Goal: Navigation & Orientation: Find specific page/section

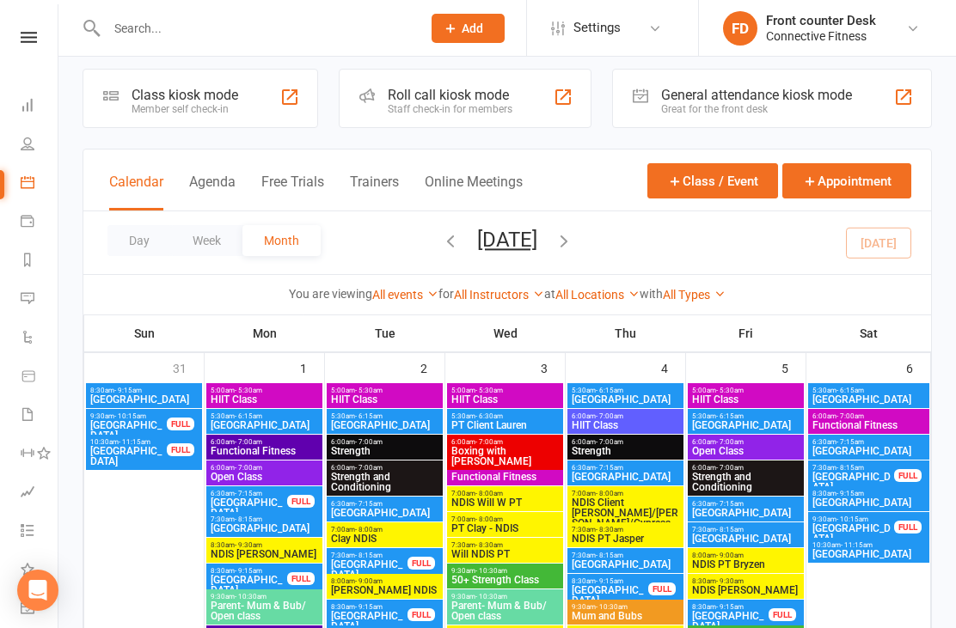
click at [168, 240] on button "Day" at bounding box center [139, 240] width 64 height 31
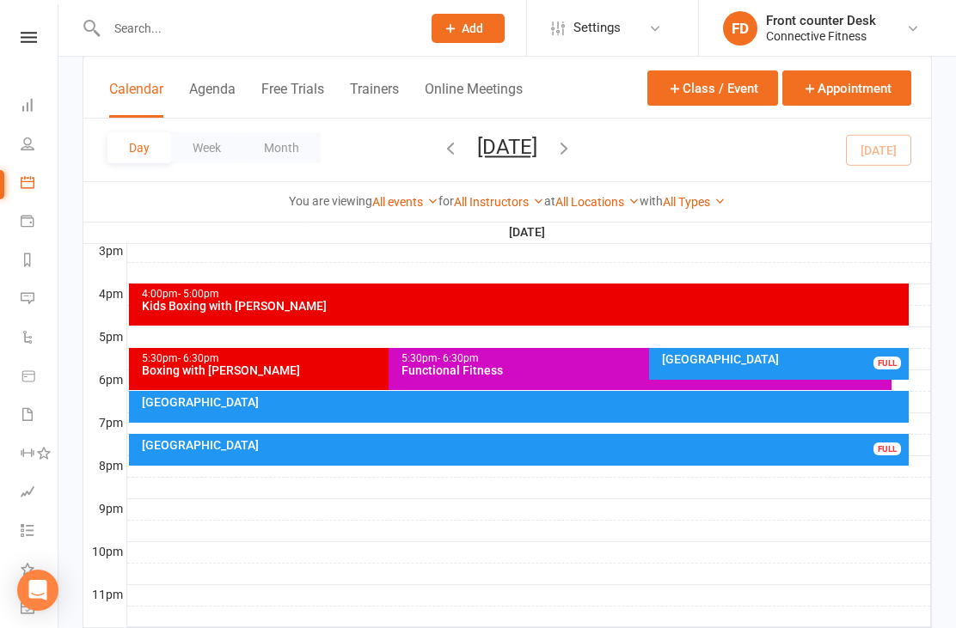
scroll to position [746, 0]
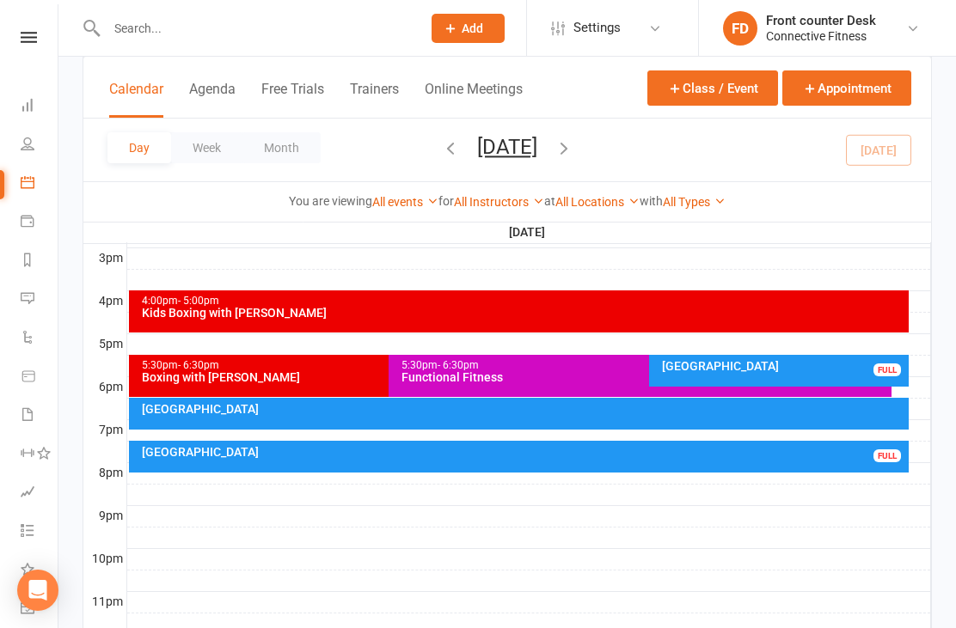
click at [882, 371] on div "FULL" at bounding box center [886, 369] width 27 height 13
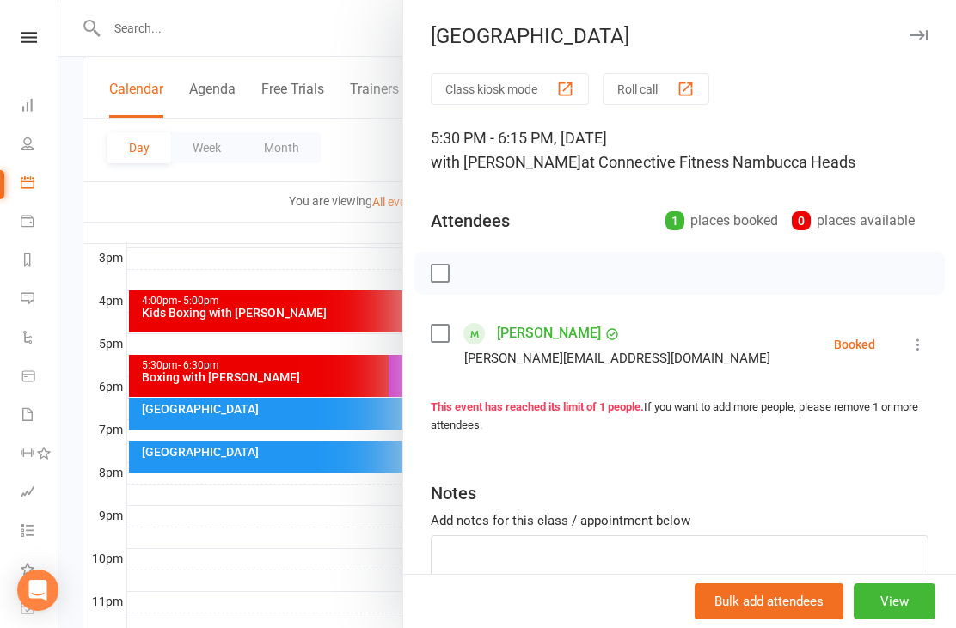
click at [376, 561] on div at bounding box center [506, 314] width 897 height 628
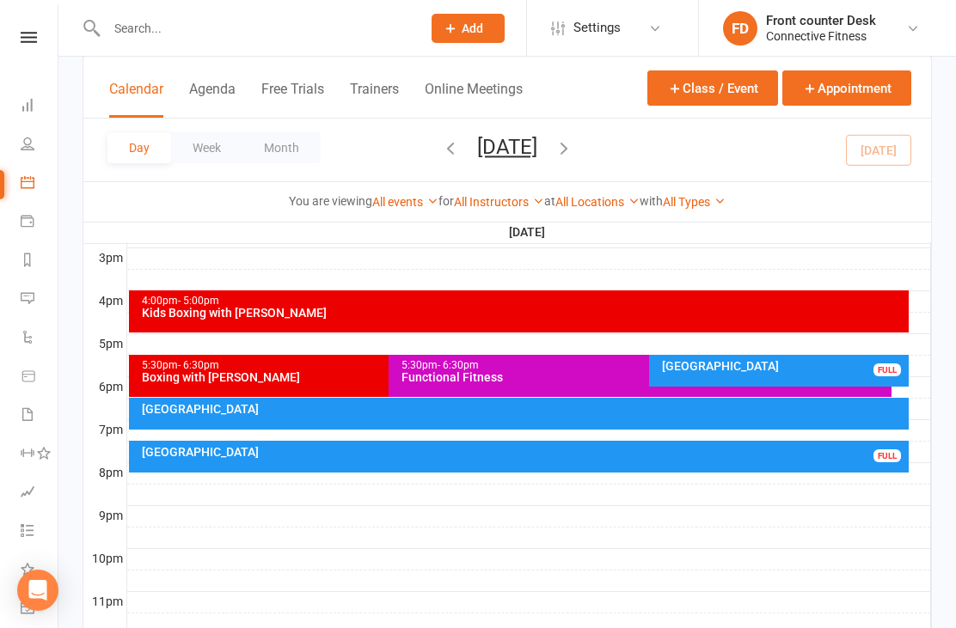
click at [460, 447] on div "[GEOGRAPHIC_DATA]" at bounding box center [523, 452] width 765 height 12
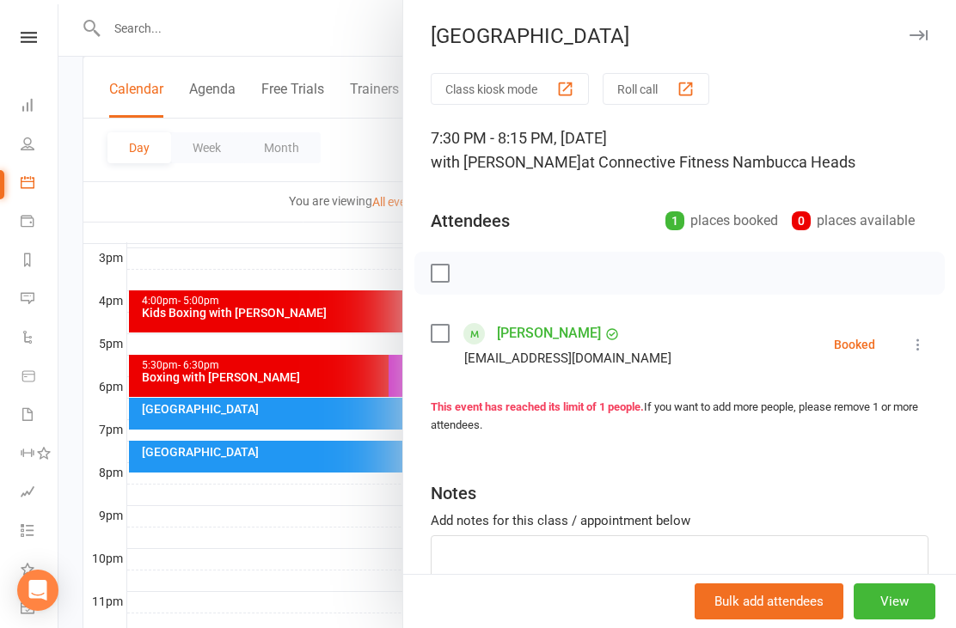
click at [337, 583] on div at bounding box center [506, 314] width 897 height 628
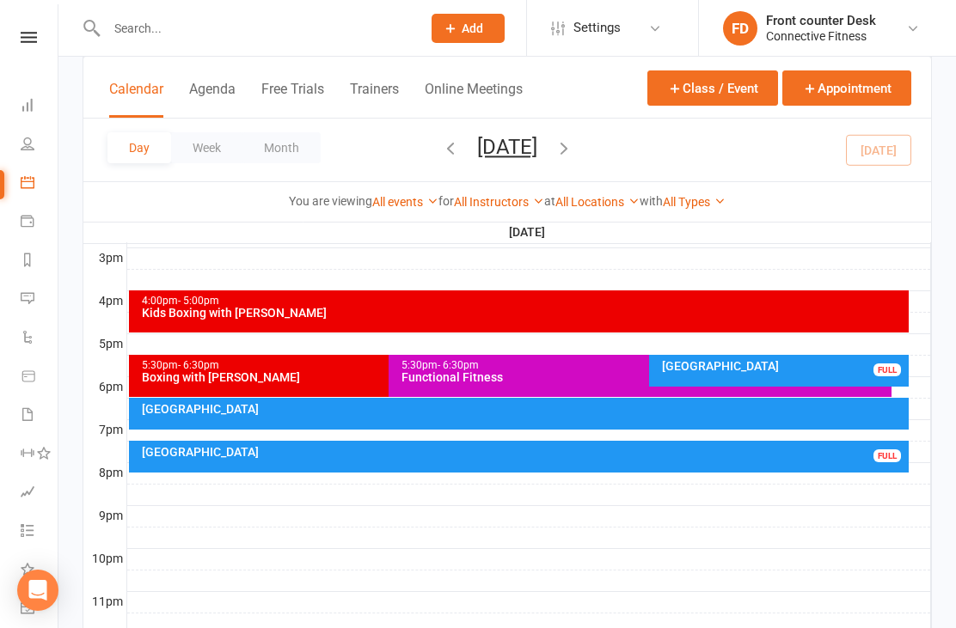
click at [27, 102] on icon at bounding box center [28, 105] width 14 height 14
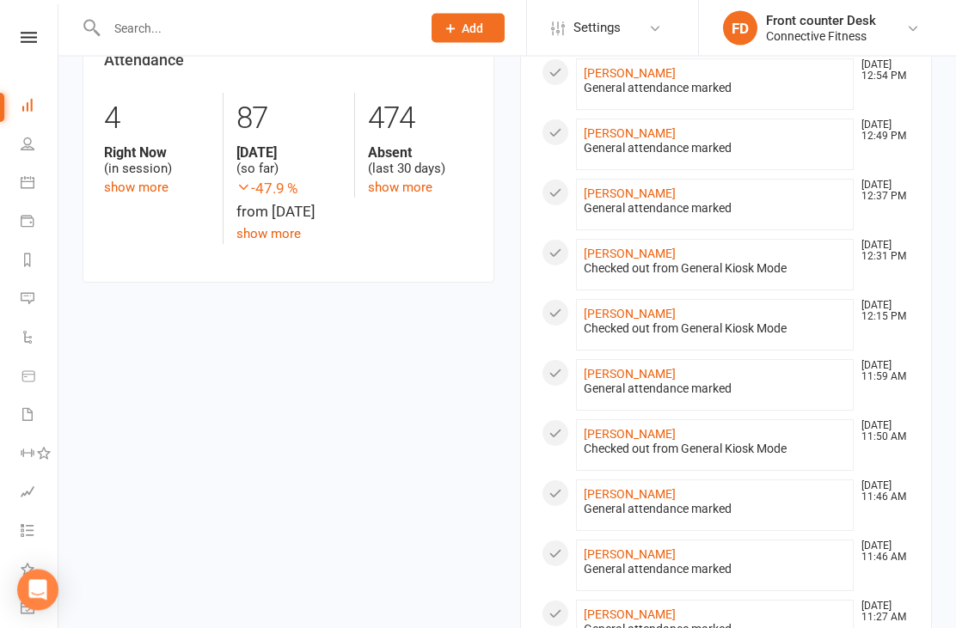
scroll to position [870, 0]
click at [126, 38] on input "text" at bounding box center [255, 28] width 308 height 24
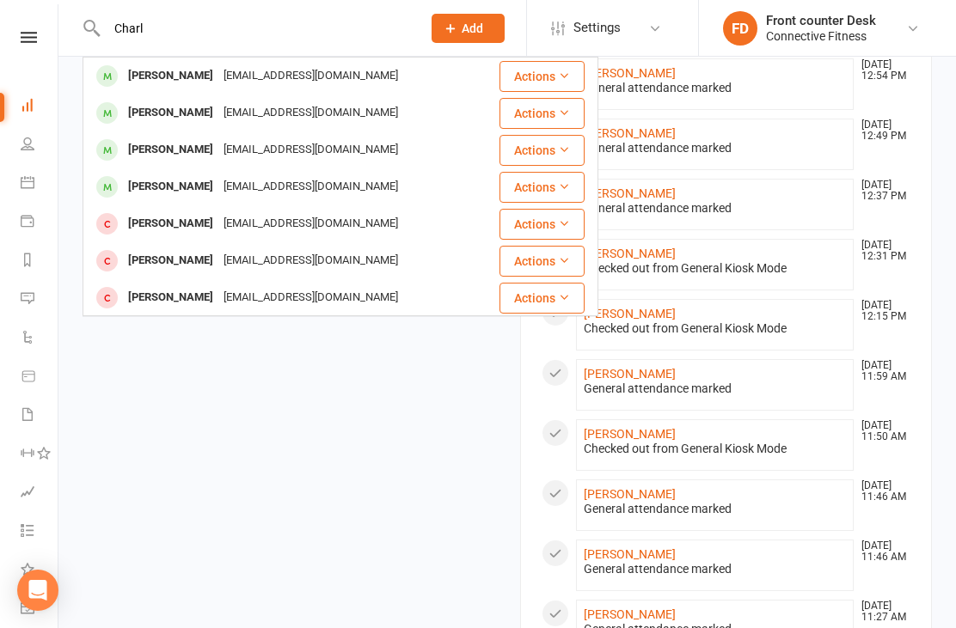
type input "Charl"
click at [137, 116] on div "[PERSON_NAME]" at bounding box center [170, 113] width 95 height 25
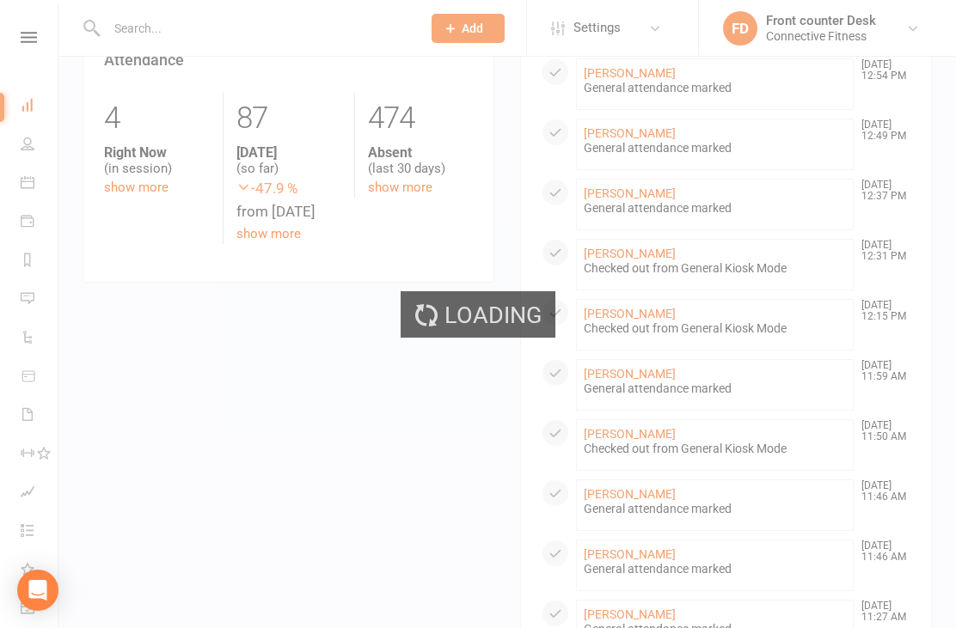
scroll to position [871, 0]
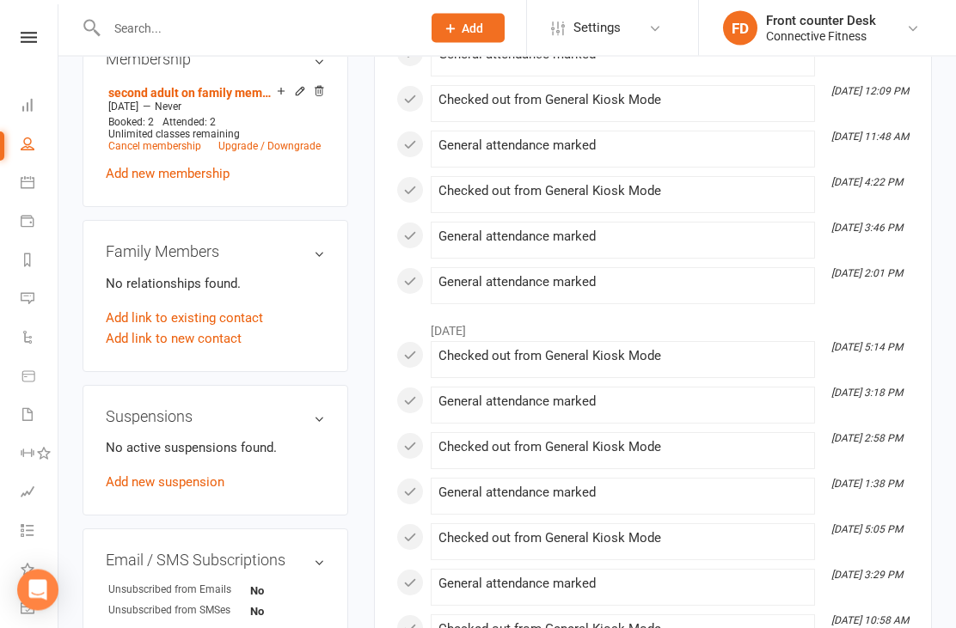
scroll to position [699, 0]
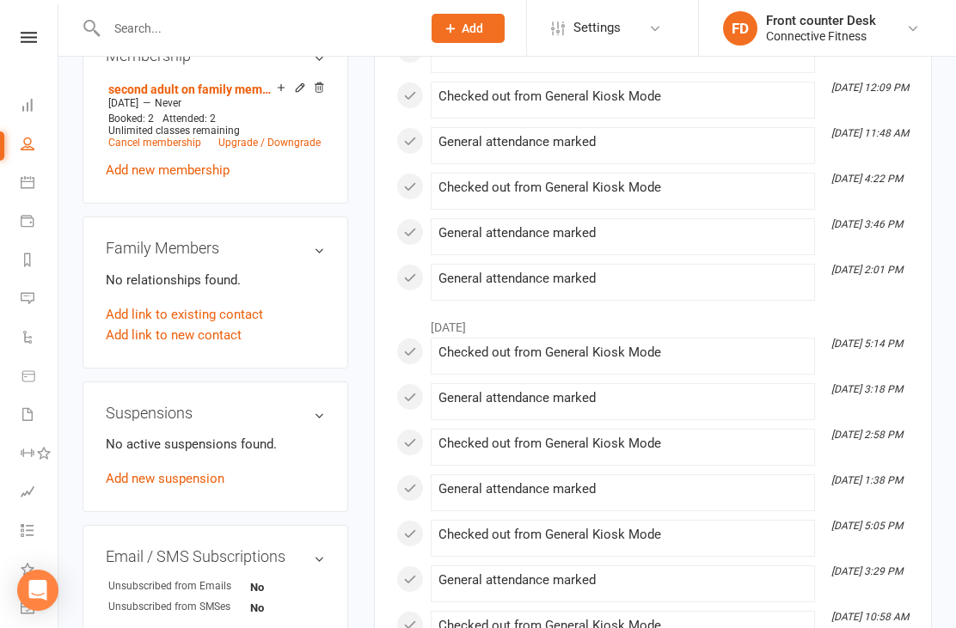
click at [32, 96] on link "Dashboard" at bounding box center [40, 107] width 39 height 39
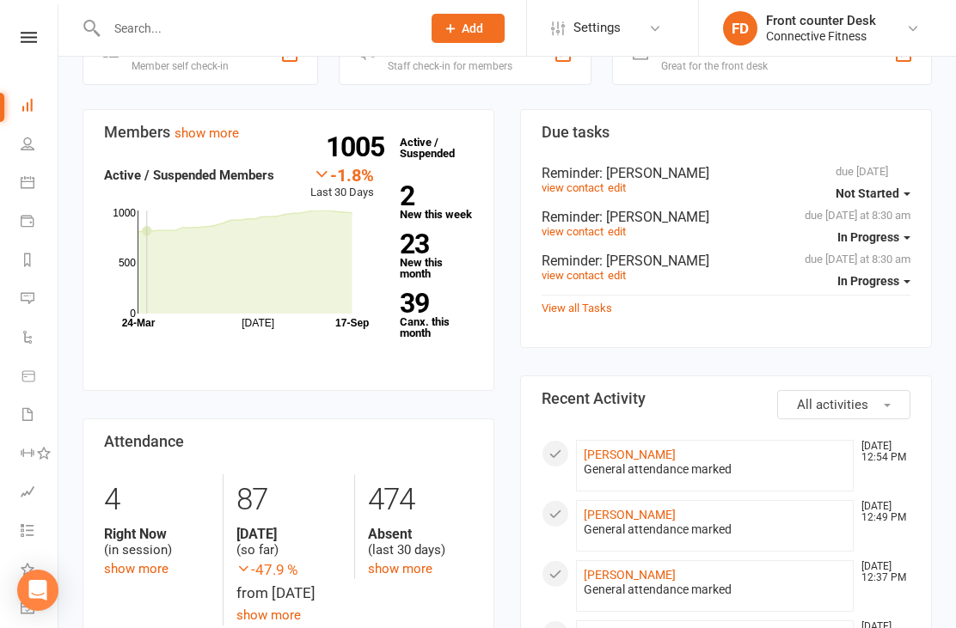
scroll to position [488, 0]
click at [409, 250] on link "23 New this month" at bounding box center [436, 256] width 73 height 48
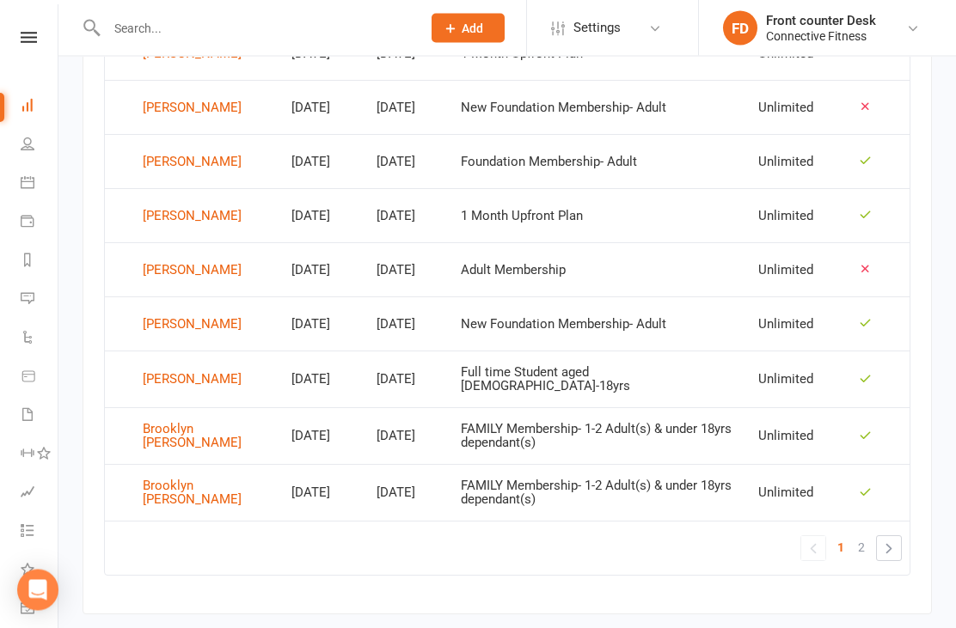
scroll to position [1170, 0]
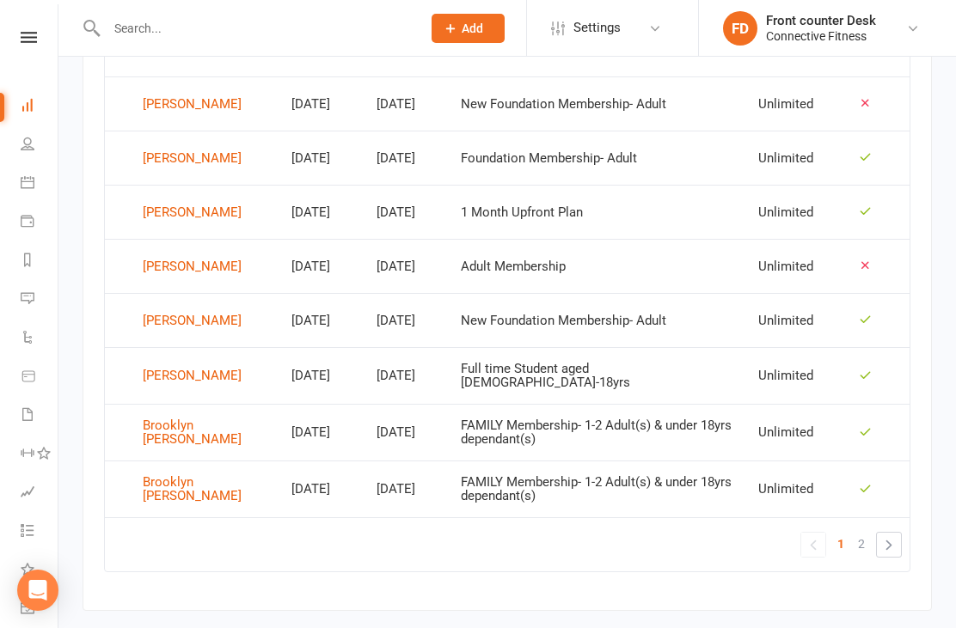
click at [147, 486] on div "Brooklyn [PERSON_NAME]" at bounding box center [209, 489] width 133 height 28
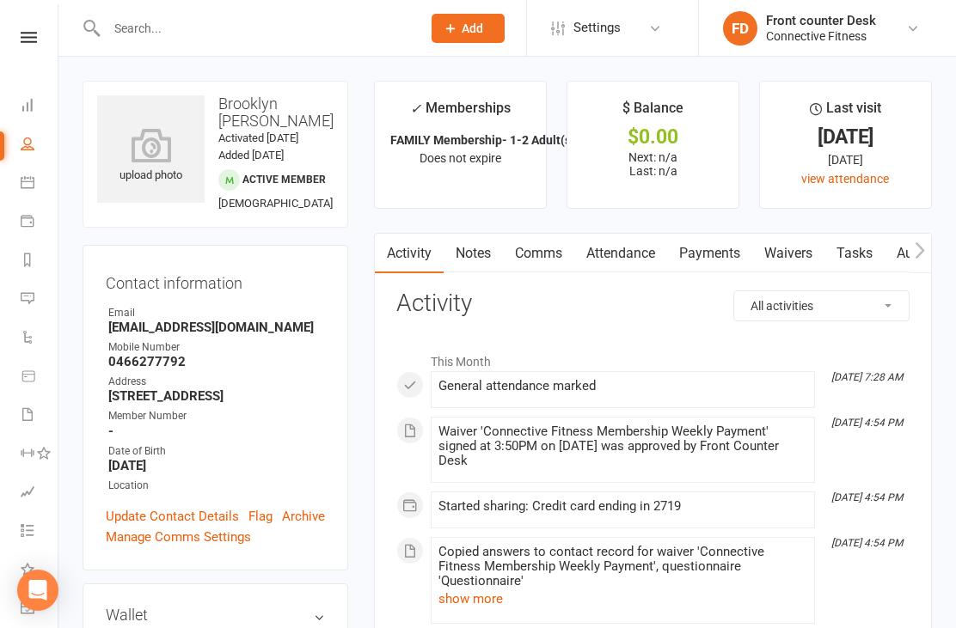
click at [42, 106] on link "Dashboard" at bounding box center [40, 107] width 39 height 39
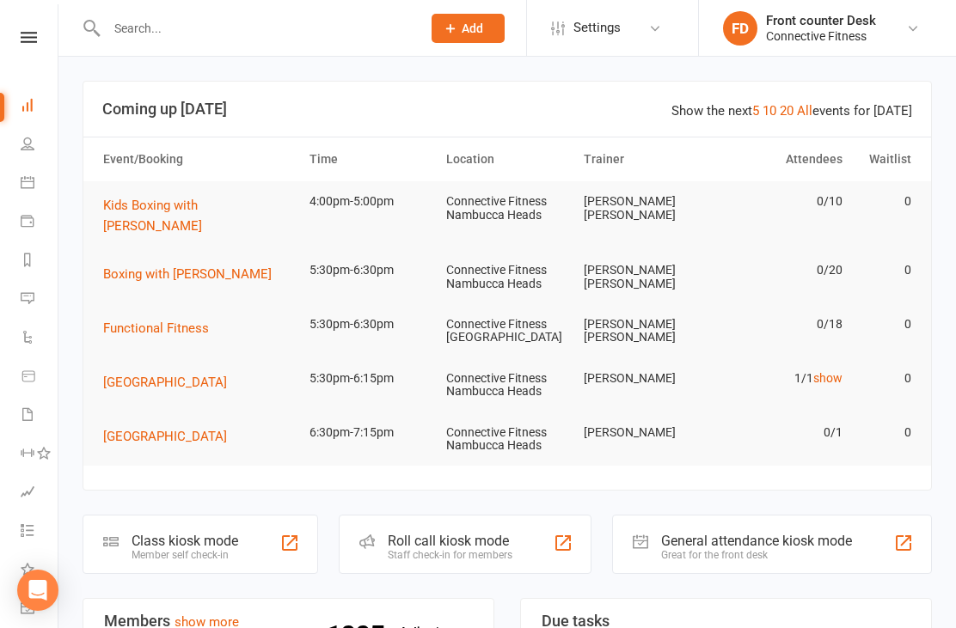
click at [128, 195] on button "Kids Boxing with [PERSON_NAME]" at bounding box center [198, 215] width 191 height 41
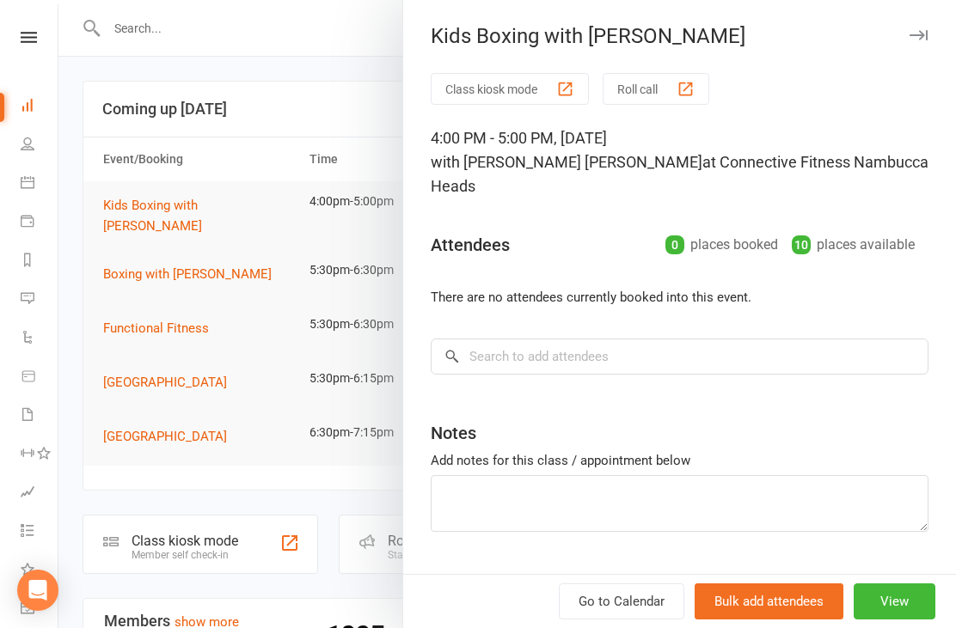
click at [358, 455] on div at bounding box center [506, 314] width 897 height 628
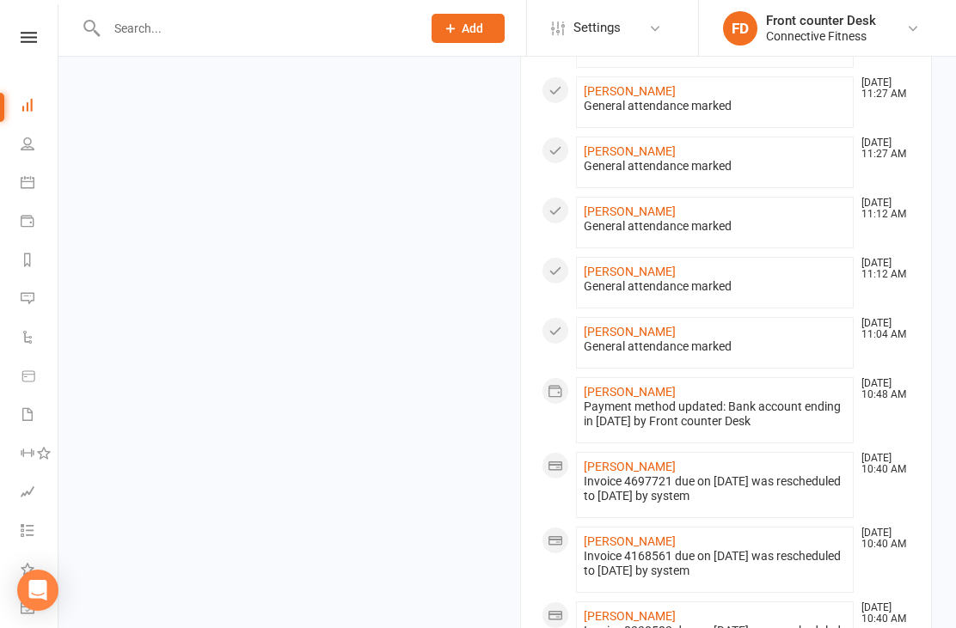
scroll to position [1453, 0]
click at [125, 9] on div at bounding box center [245, 28] width 327 height 56
click at [125, 26] on input "text" at bounding box center [255, 28] width 308 height 24
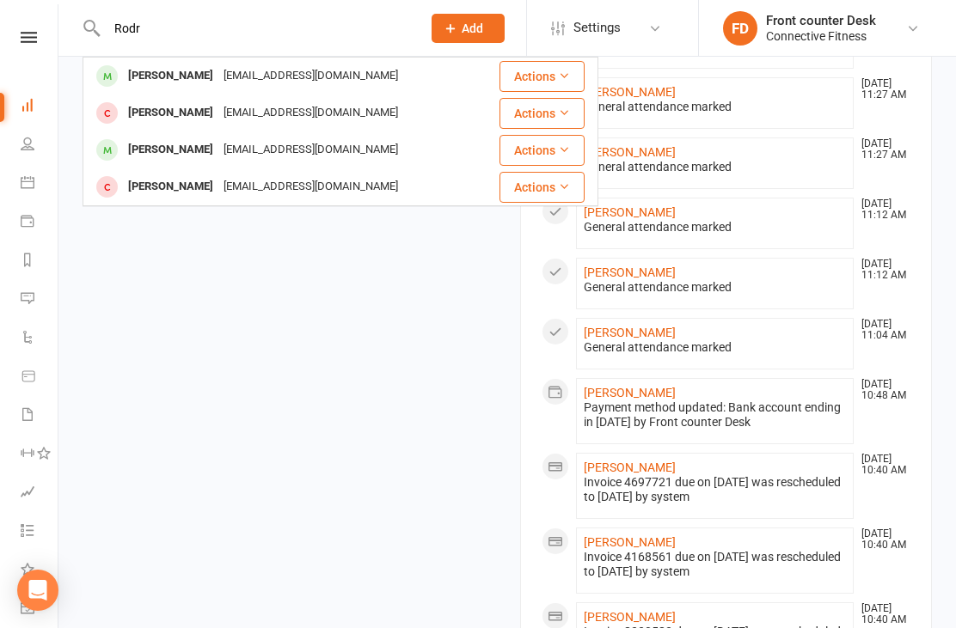
type input "Rodr"
click at [143, 79] on div "Rodrick Darcy" at bounding box center [170, 76] width 95 height 25
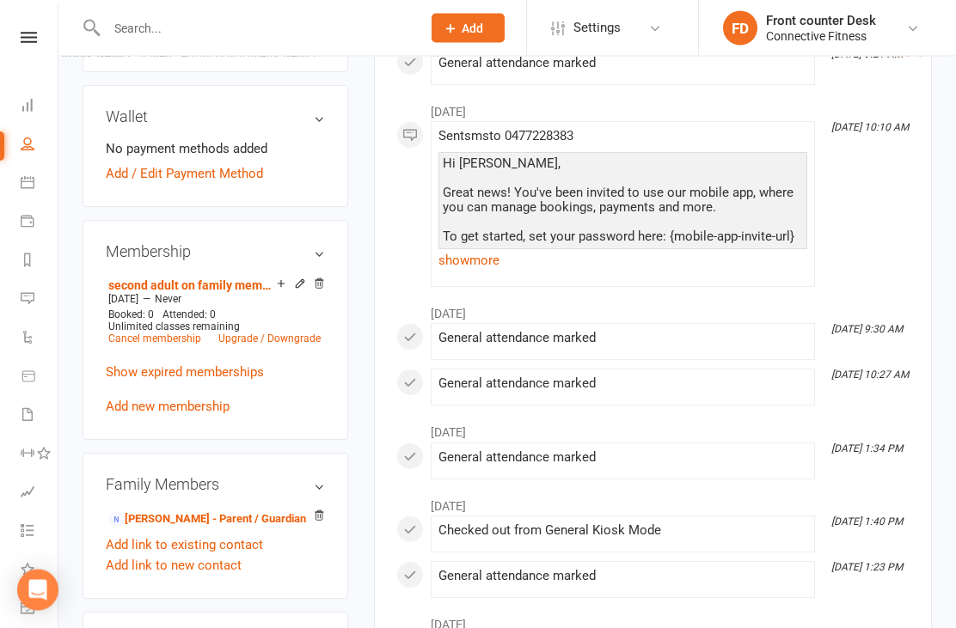
scroll to position [489, 0]
click at [39, 125] on link "Dashboard" at bounding box center [40, 107] width 39 height 39
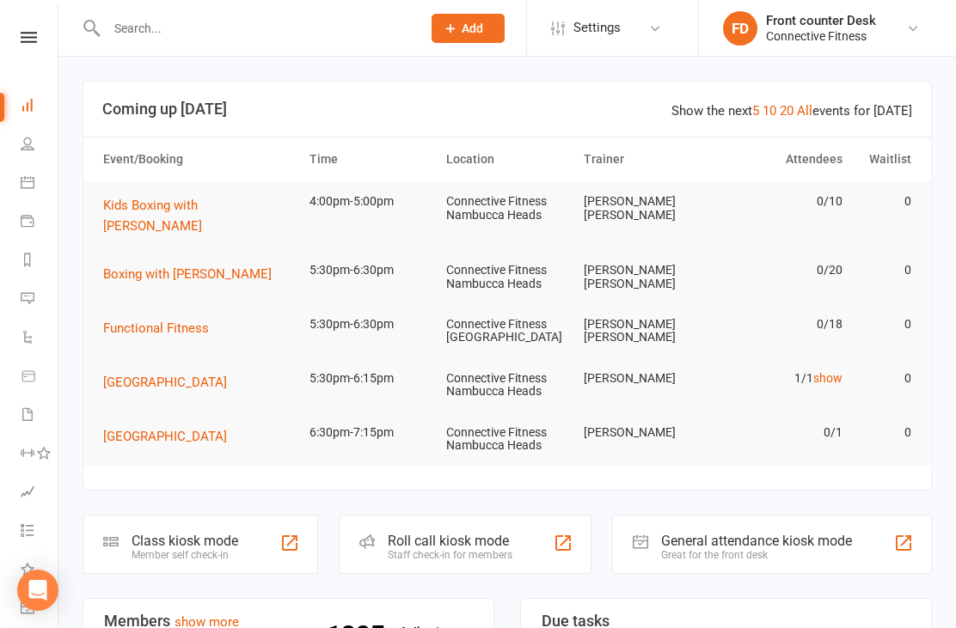
click at [22, 212] on link "Payments" at bounding box center [40, 223] width 39 height 39
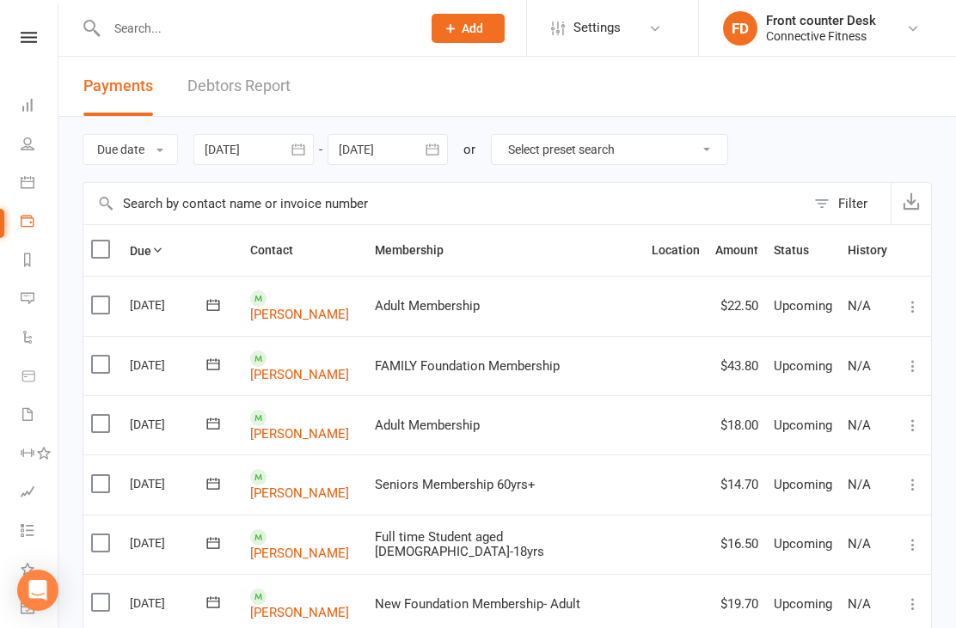
click at [278, 541] on td "Taj Bateman" at bounding box center [304, 544] width 125 height 59
click at [284, 605] on link "Maddison Bates" at bounding box center [299, 612] width 99 height 15
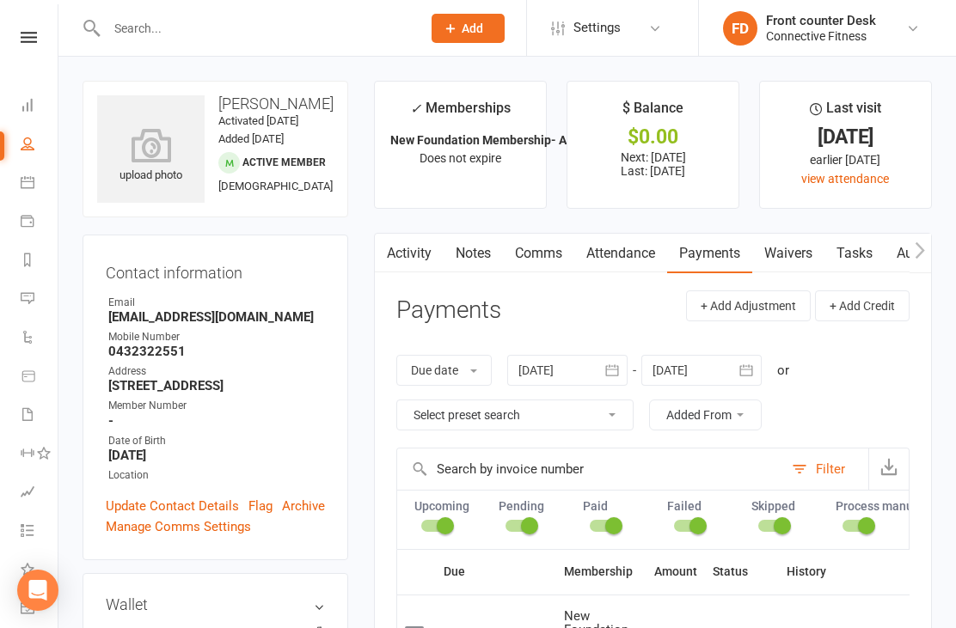
click at [39, 109] on link "Dashboard" at bounding box center [40, 107] width 39 height 39
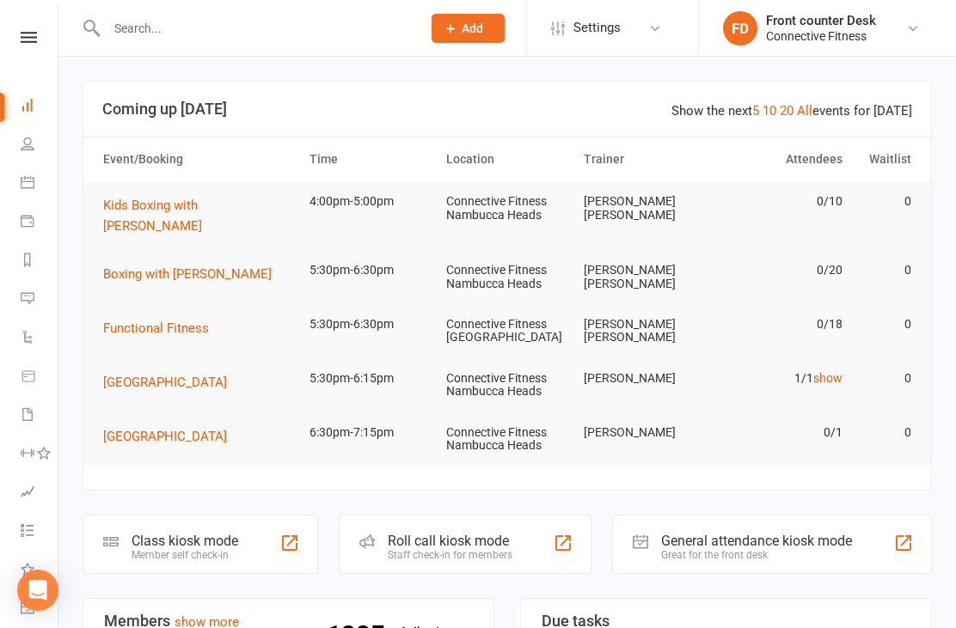
click at [140, 39] on input "text" at bounding box center [255, 28] width 308 height 24
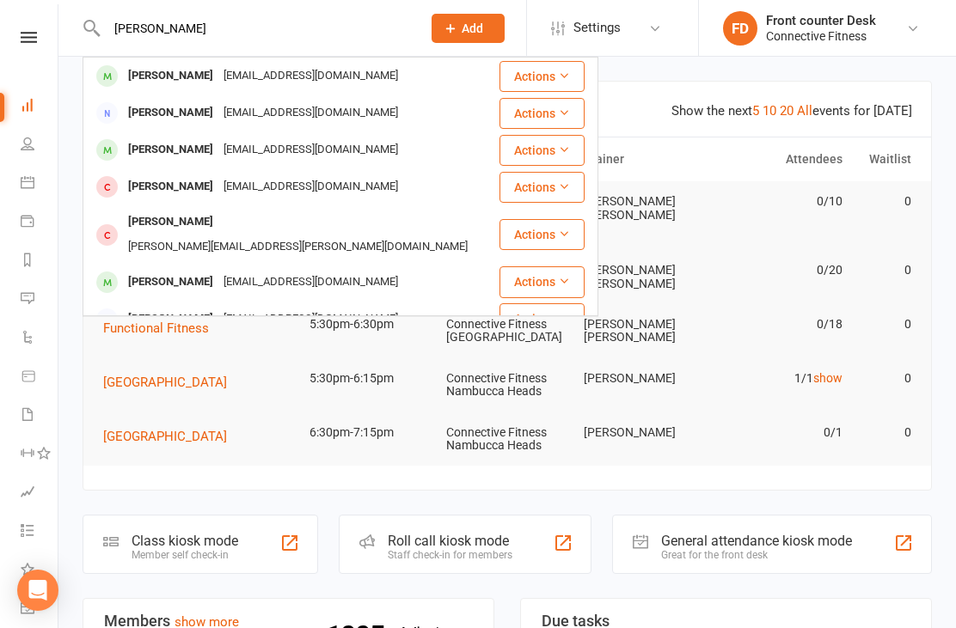
type input "Jasehela brown"
click at [39, 39] on link at bounding box center [28, 37] width 61 height 11
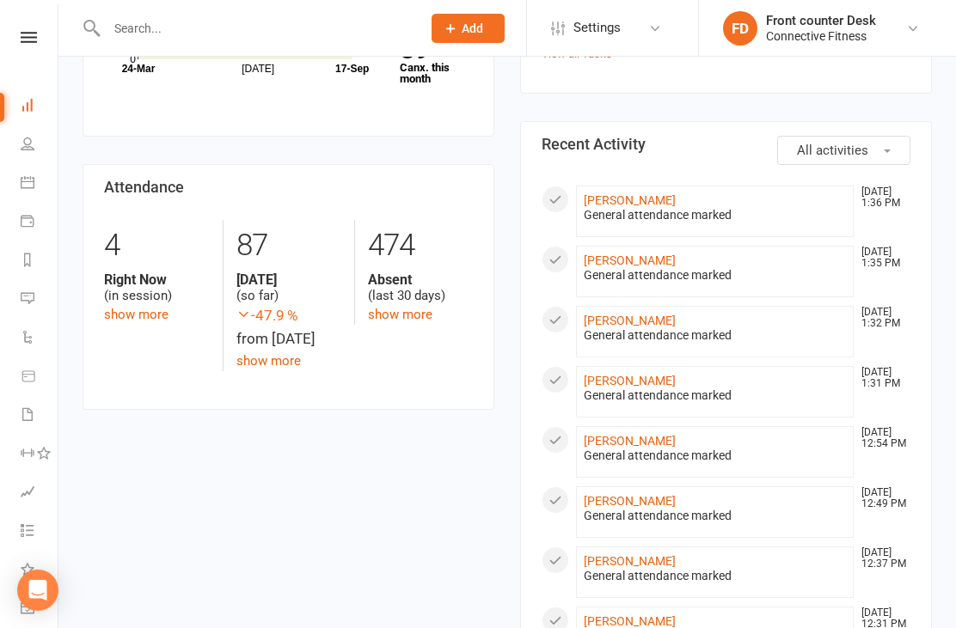
scroll to position [755, 0]
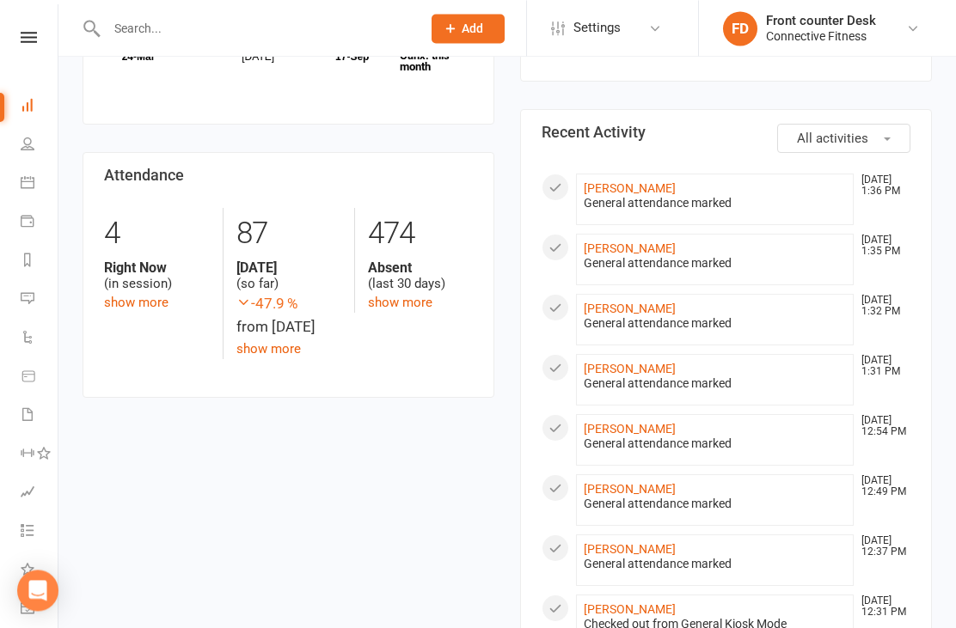
click at [627, 302] on link "[PERSON_NAME]" at bounding box center [629, 309] width 92 height 14
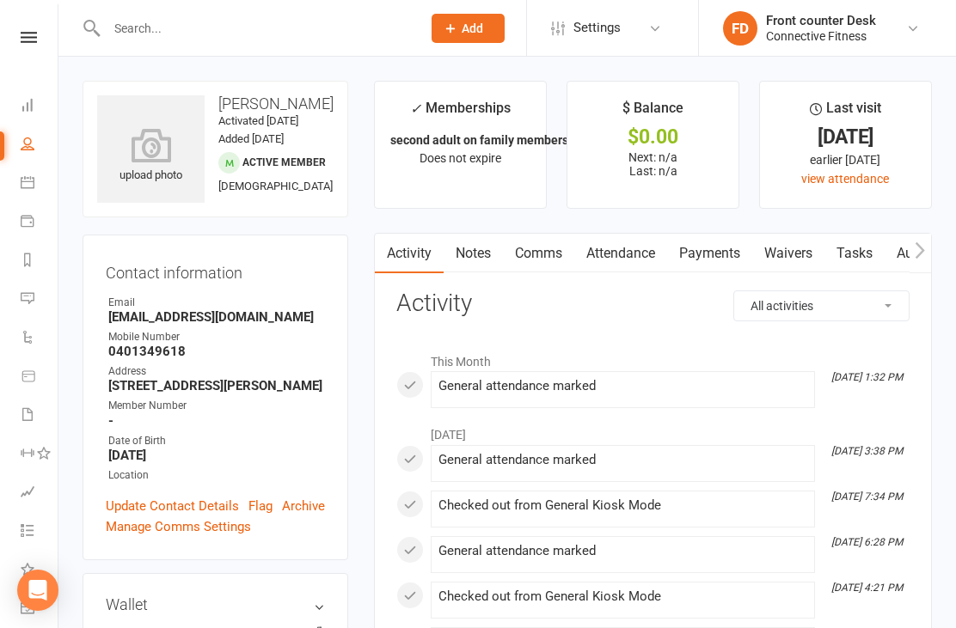
click at [36, 88] on link "Dashboard" at bounding box center [40, 107] width 39 height 39
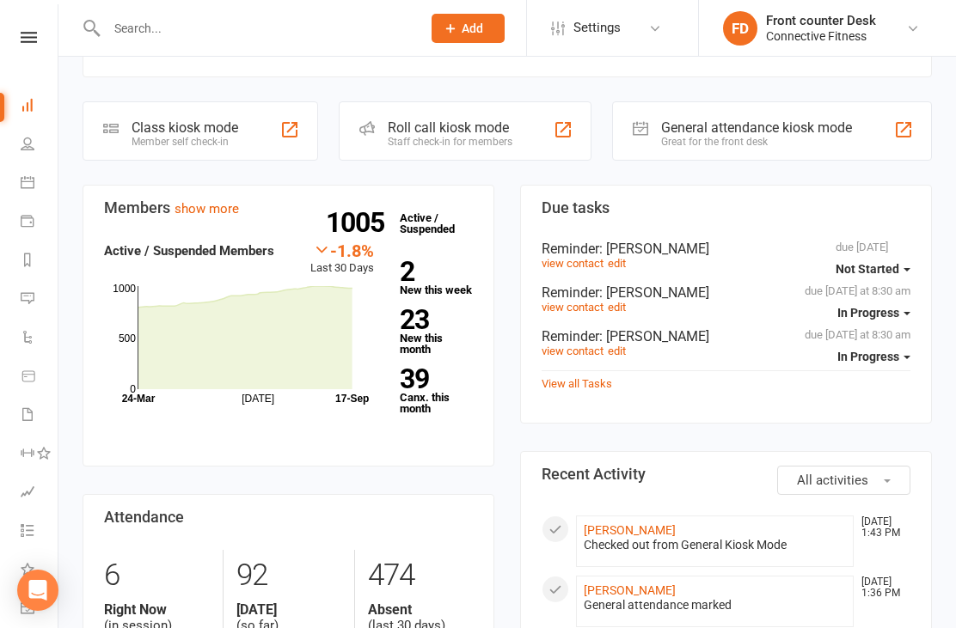
scroll to position [413, 0]
click at [431, 367] on strong "39" at bounding box center [433, 379] width 66 height 26
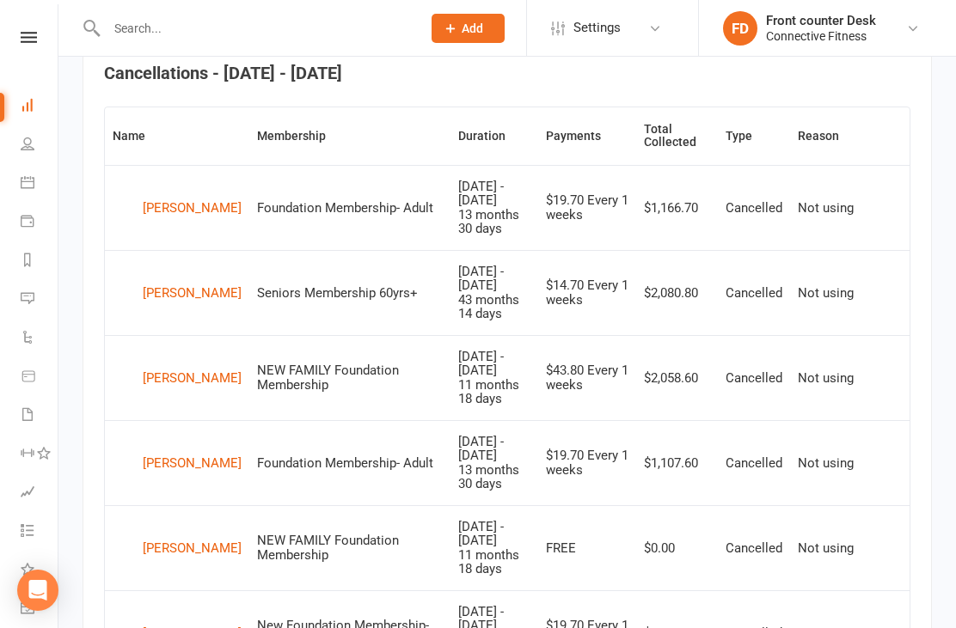
scroll to position [680, 0]
click at [31, 144] on icon at bounding box center [28, 144] width 14 height 14
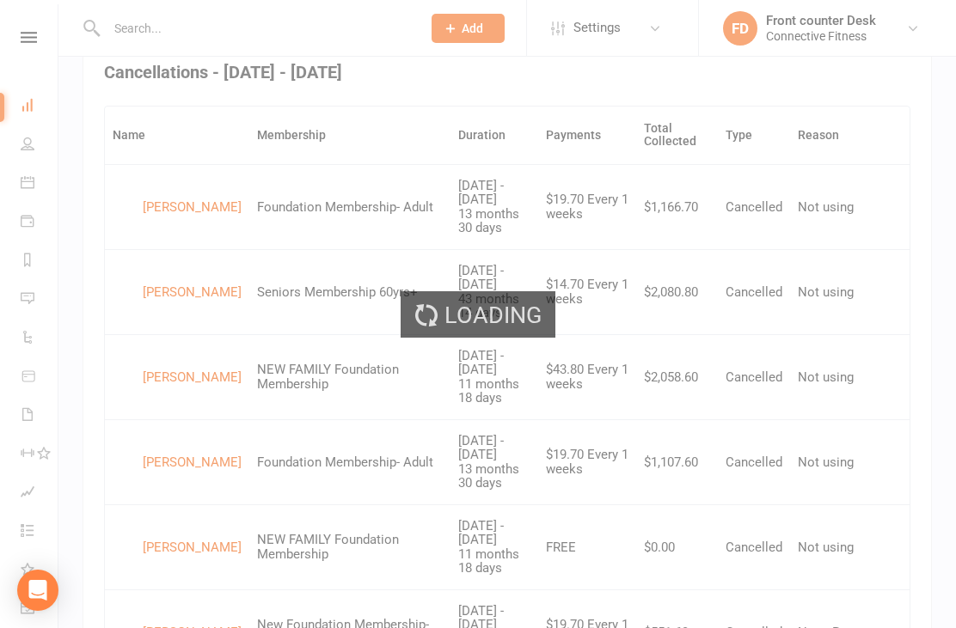
select select "100"
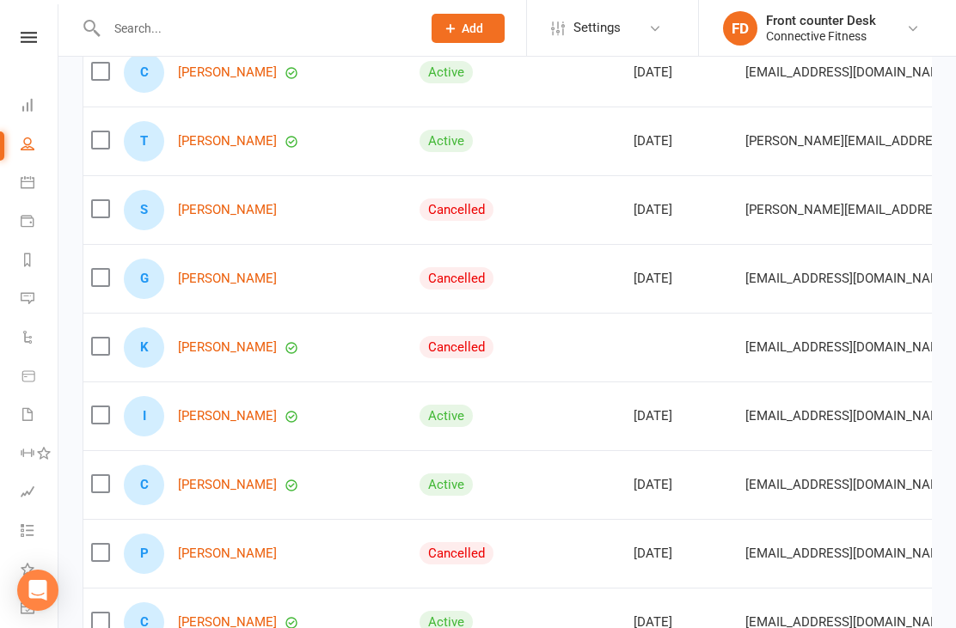
click at [197, 412] on link "[PERSON_NAME]" at bounding box center [227, 416] width 99 height 15
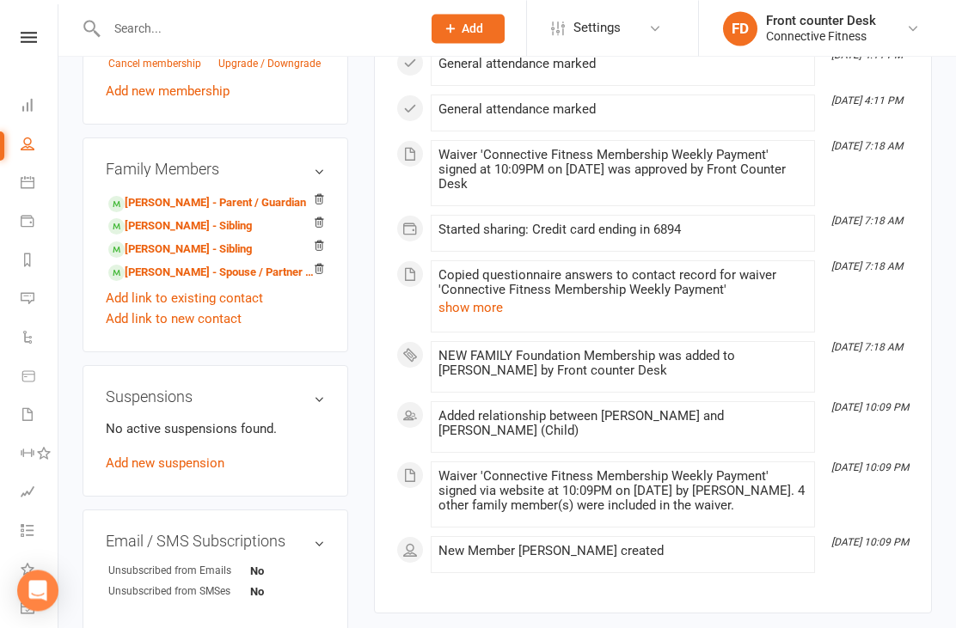
scroll to position [765, 0]
click at [35, 120] on link "Dashboard" at bounding box center [40, 107] width 39 height 39
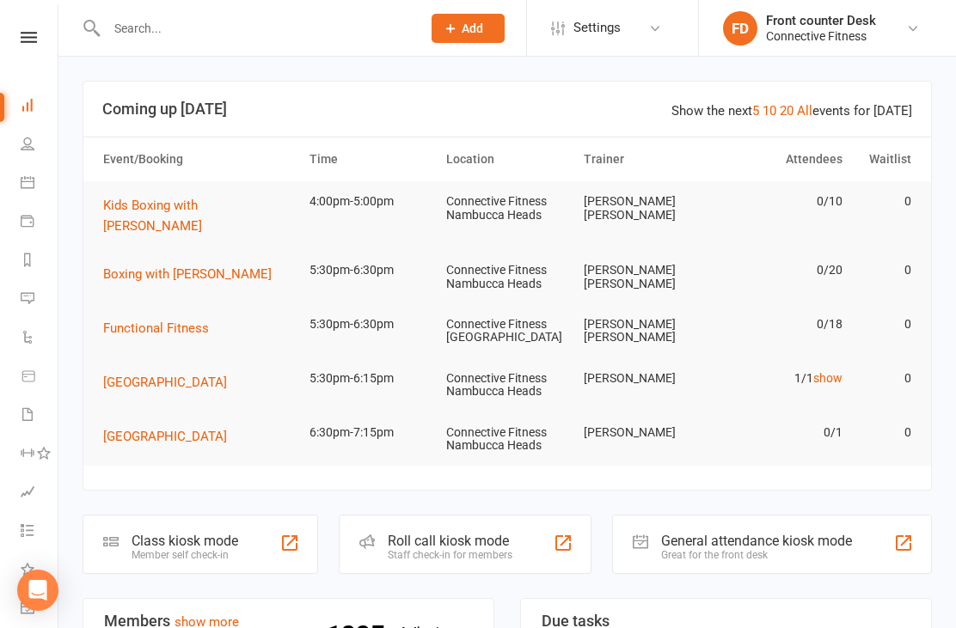
click at [21, 174] on link "Calendar" at bounding box center [40, 184] width 39 height 39
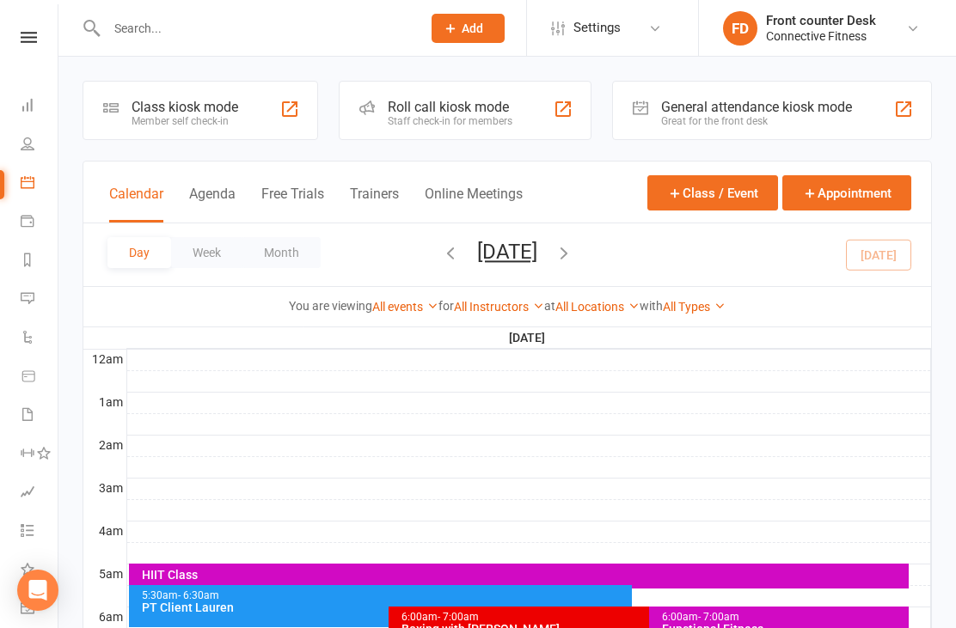
click at [573, 254] on icon "button" at bounding box center [563, 252] width 19 height 19
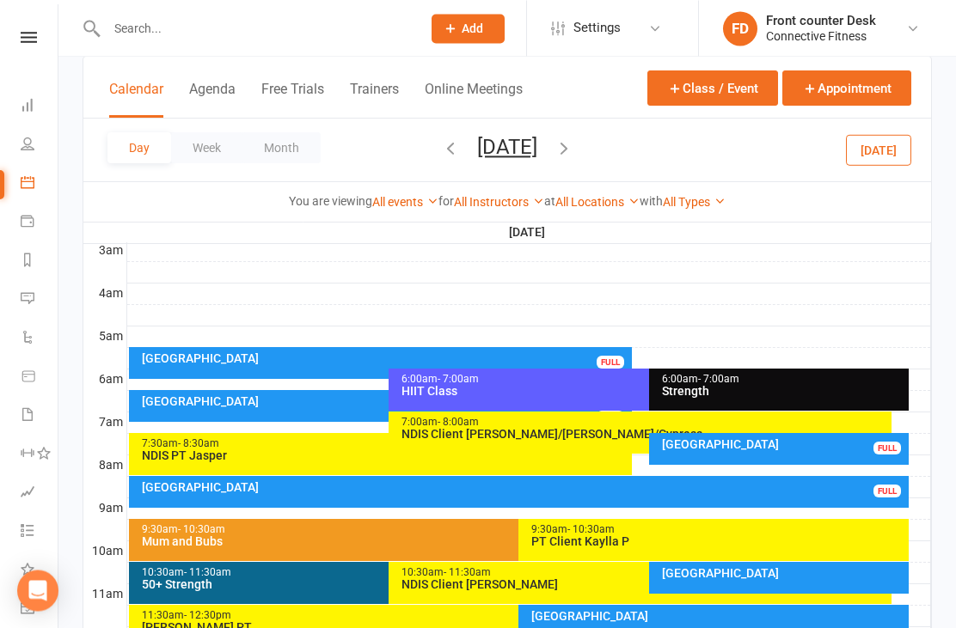
click at [317, 357] on div "[GEOGRAPHIC_DATA]" at bounding box center [384, 358] width 487 height 12
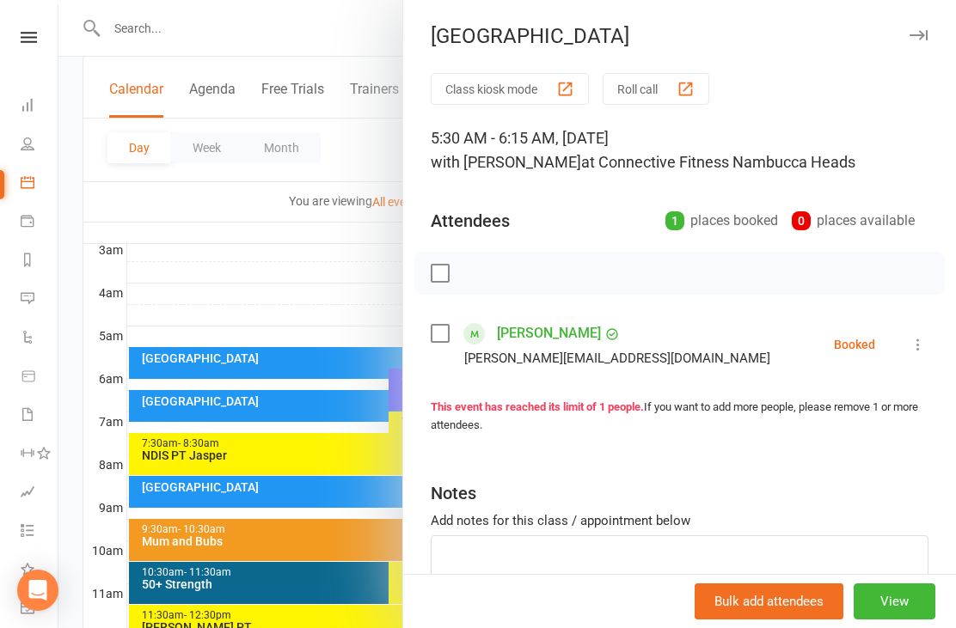
click at [53, 339] on link "Automations" at bounding box center [40, 339] width 39 height 39
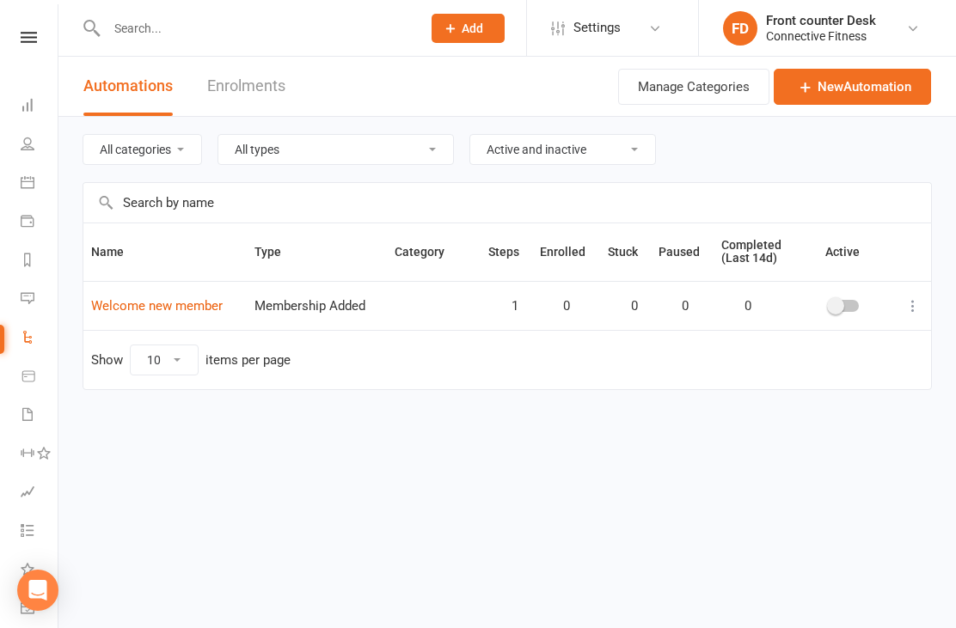
click at [28, 190] on link "Calendar" at bounding box center [40, 184] width 39 height 39
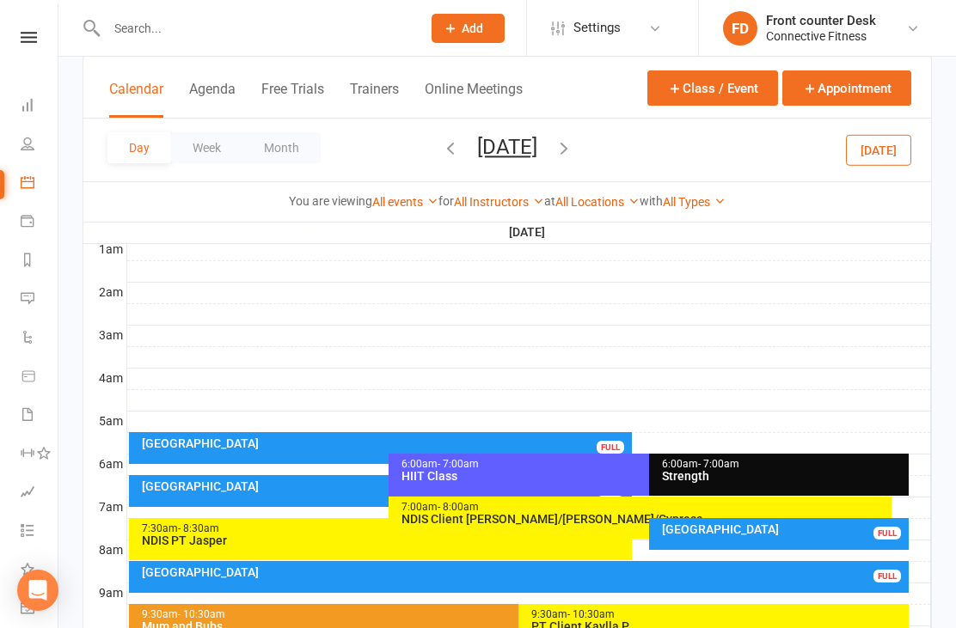
scroll to position [158, 0]
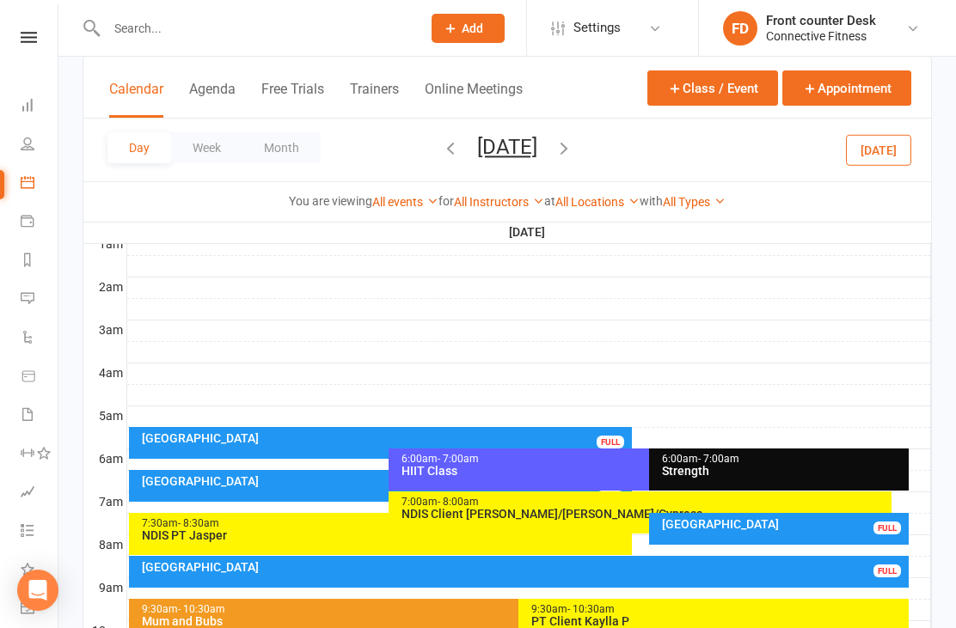
click at [318, 461] on div at bounding box center [528, 459] width 803 height 21
click at [306, 497] on div "Recovery Centre FULL" at bounding box center [380, 486] width 503 height 32
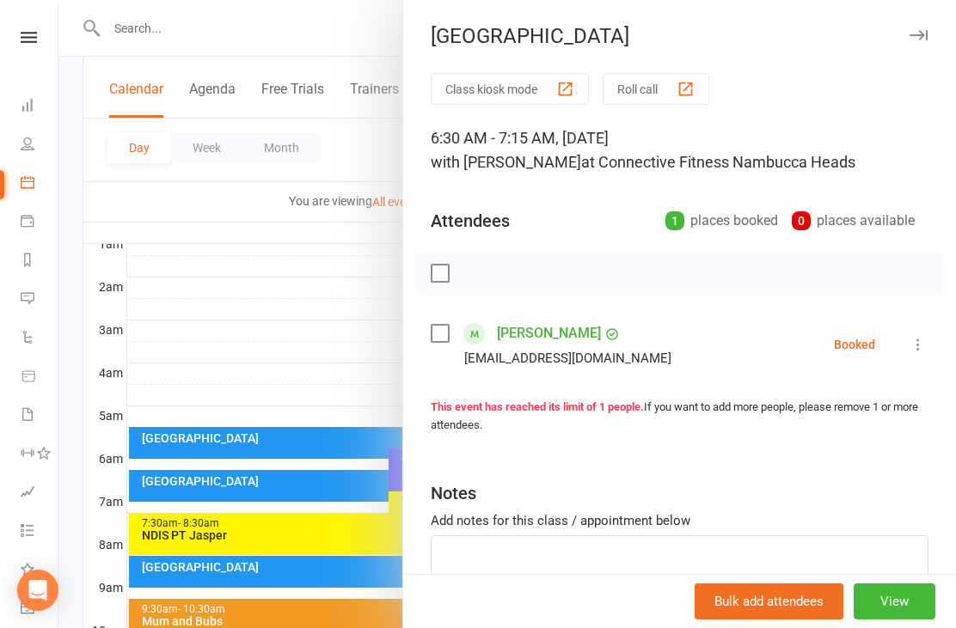
click at [73, 461] on div at bounding box center [506, 314] width 897 height 628
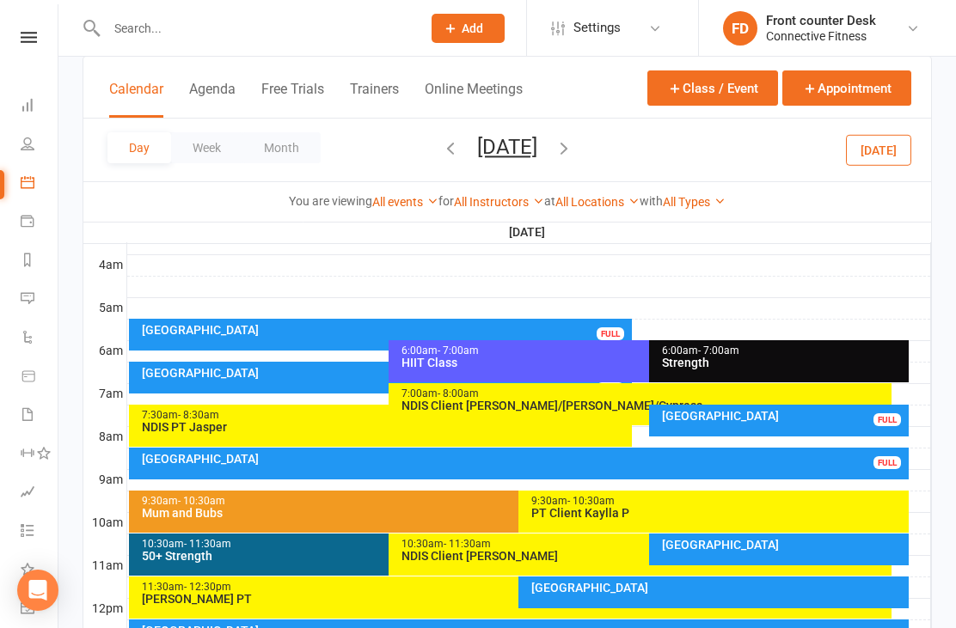
click at [773, 424] on div "Recovery Centre FULL" at bounding box center [779, 421] width 260 height 32
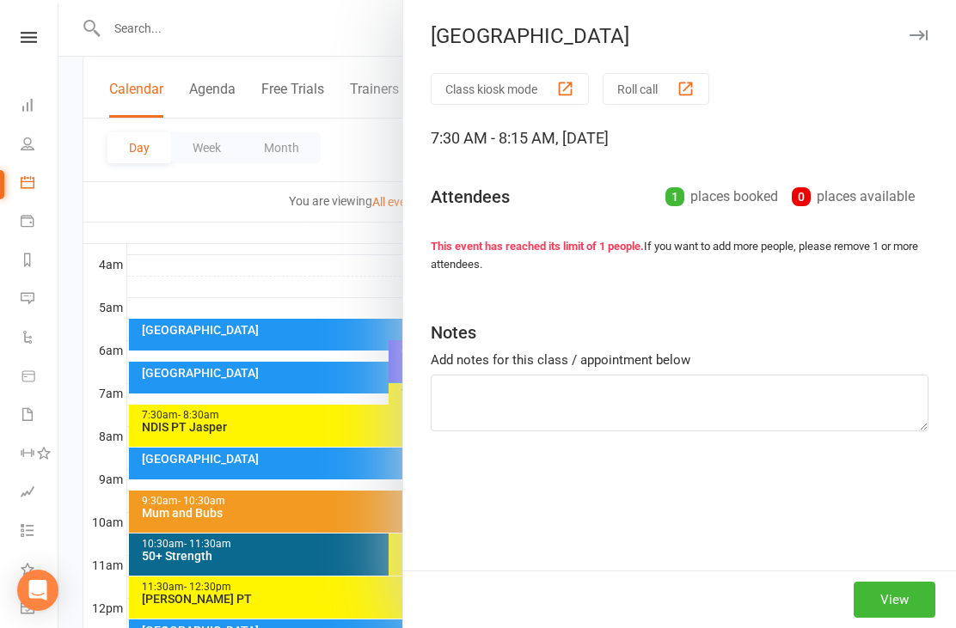
scroll to position [267, 0]
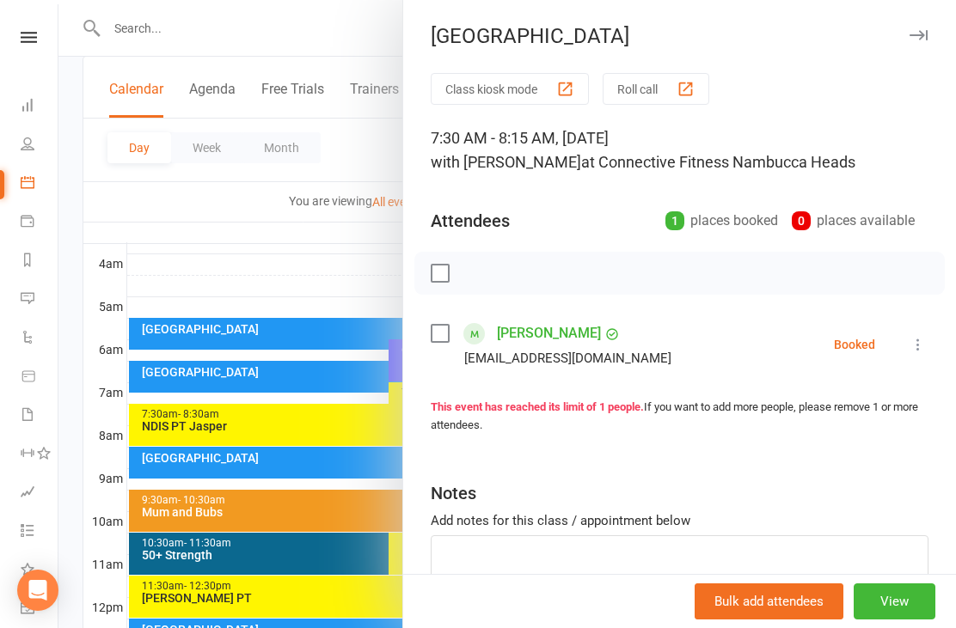
click at [321, 260] on div at bounding box center [506, 314] width 897 height 628
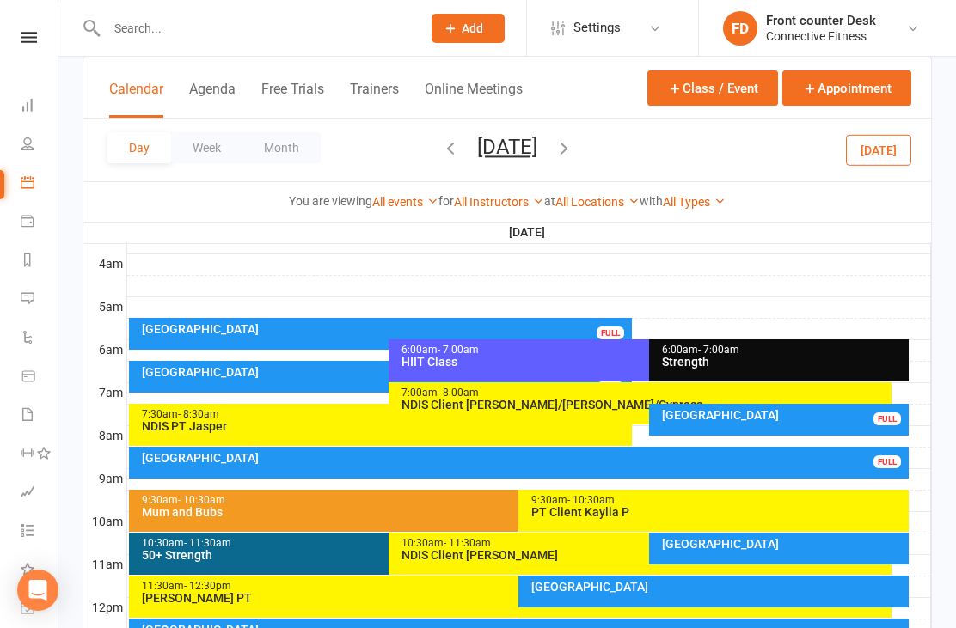
click at [426, 467] on div "Recovery Centre FULL" at bounding box center [519, 463] width 780 height 32
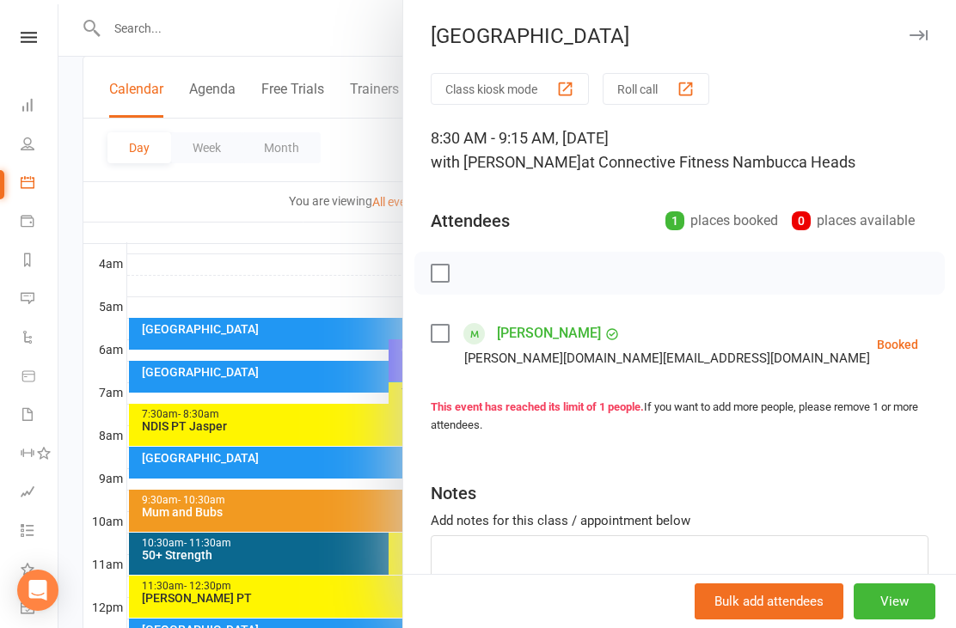
click at [330, 254] on div at bounding box center [506, 314] width 897 height 628
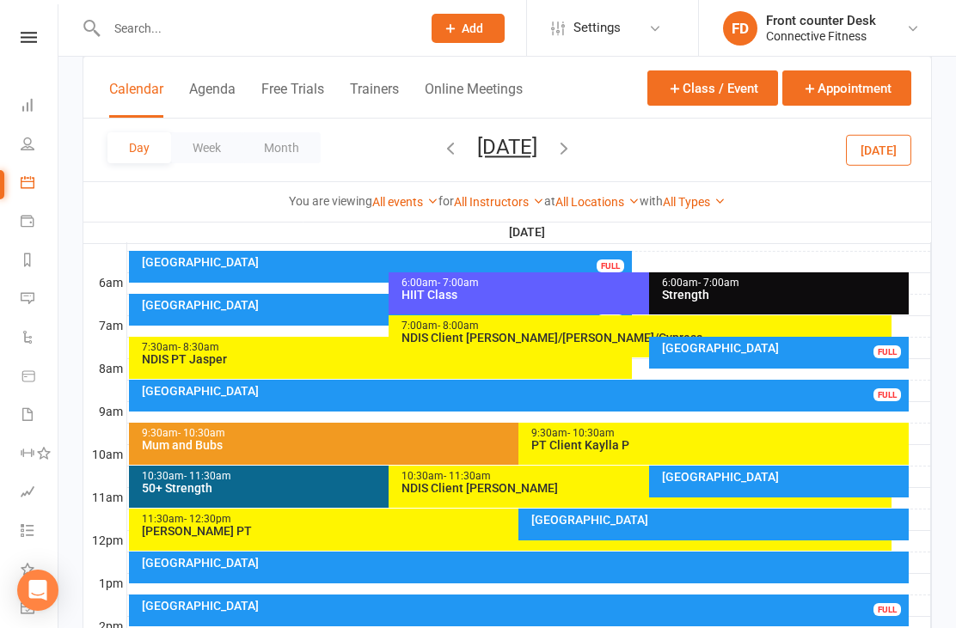
scroll to position [419, 0]
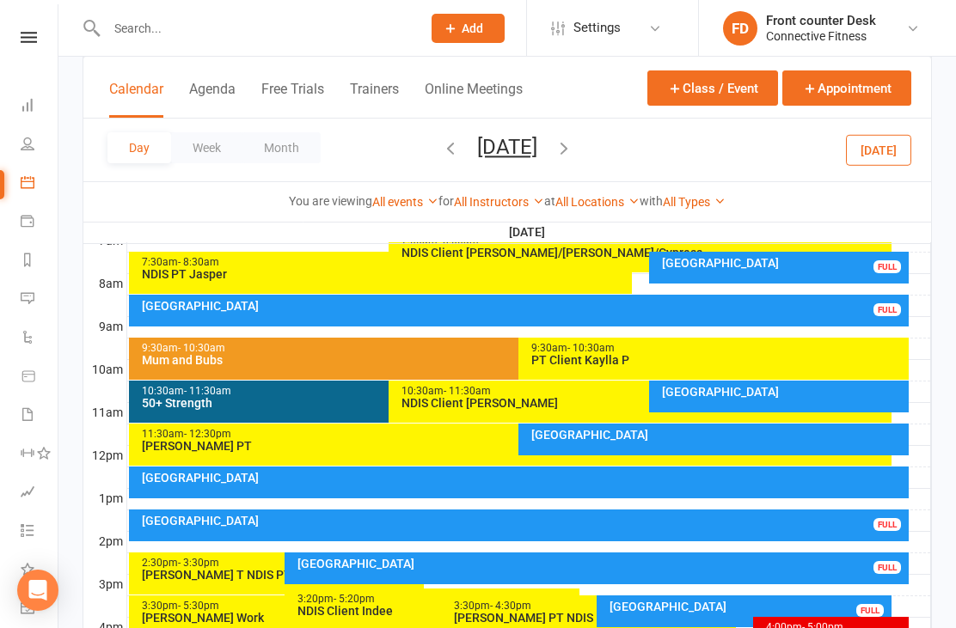
click at [752, 393] on div "[GEOGRAPHIC_DATA]" at bounding box center [783, 392] width 245 height 12
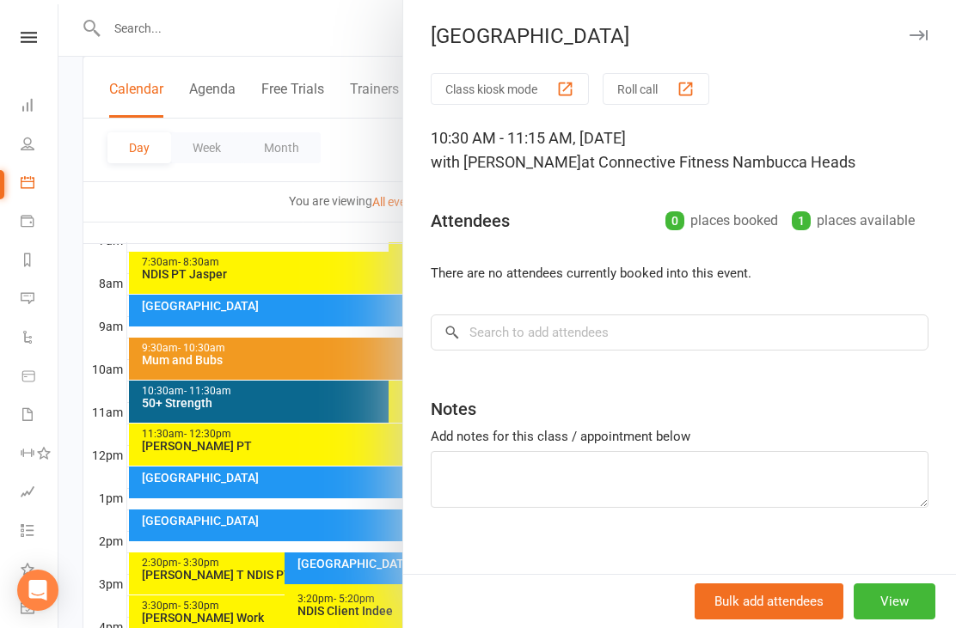
click at [74, 443] on div at bounding box center [506, 314] width 897 height 628
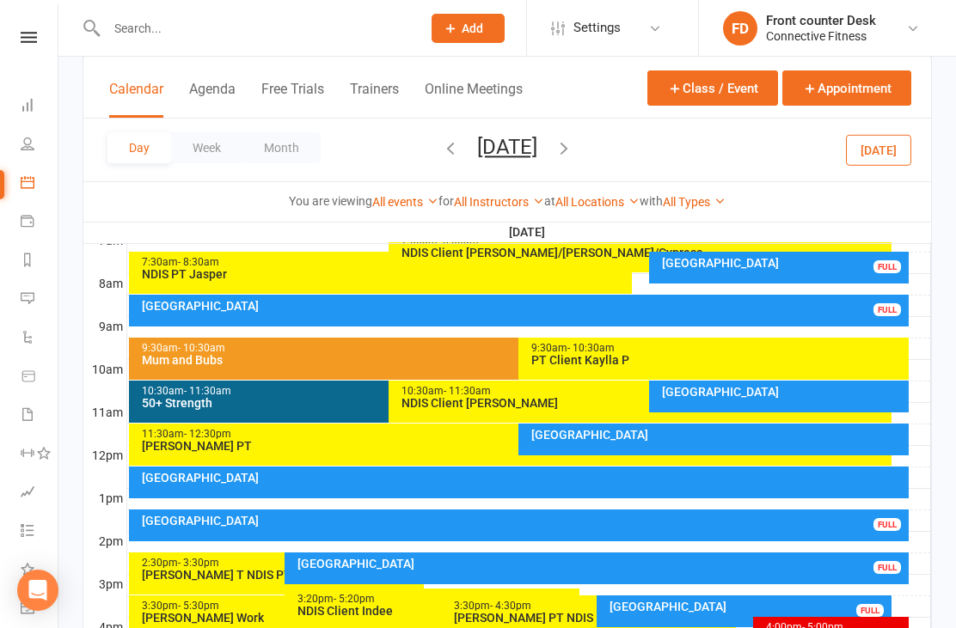
click at [858, 526] on div "[GEOGRAPHIC_DATA]" at bounding box center [523, 521] width 765 height 12
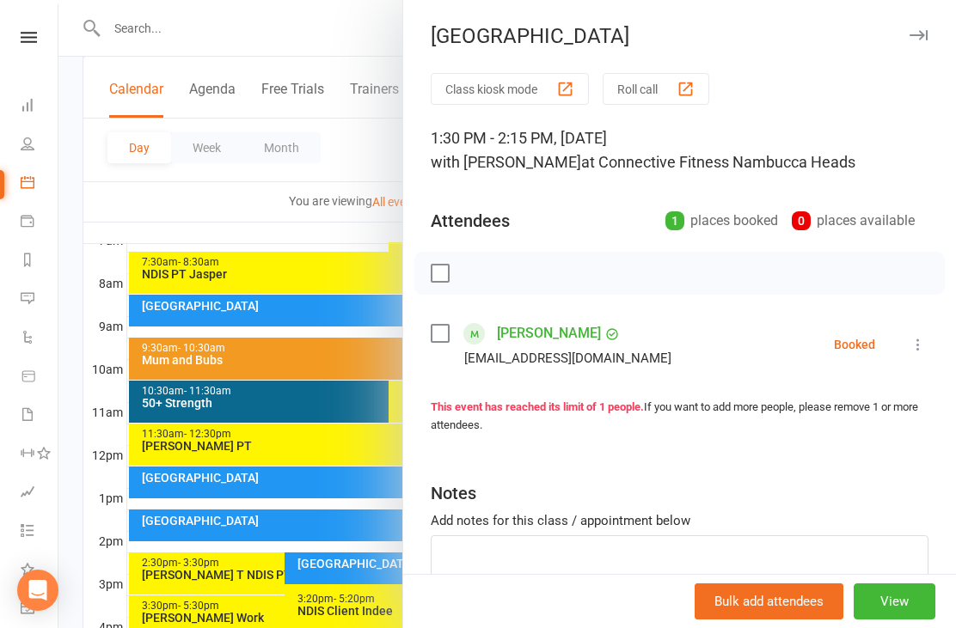
click at [74, 546] on div at bounding box center [506, 314] width 897 height 628
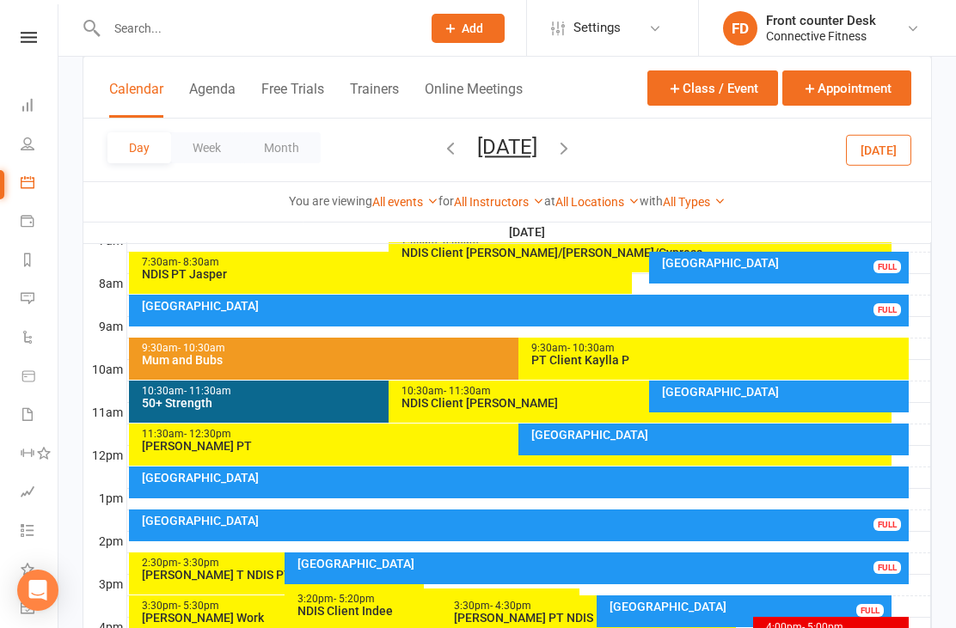
click at [40, 98] on link "Dashboard" at bounding box center [40, 107] width 39 height 39
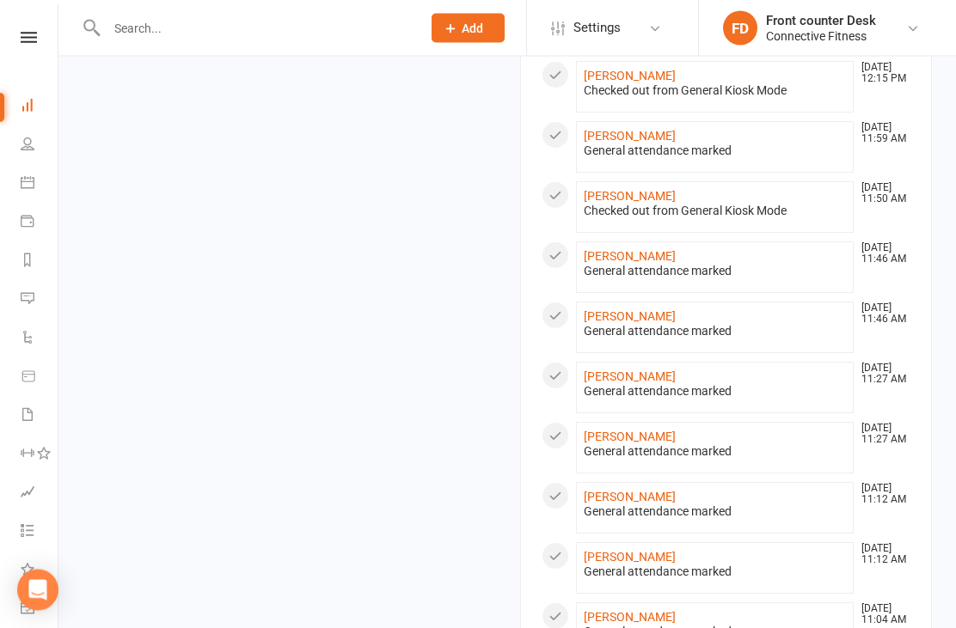
scroll to position [1576, 0]
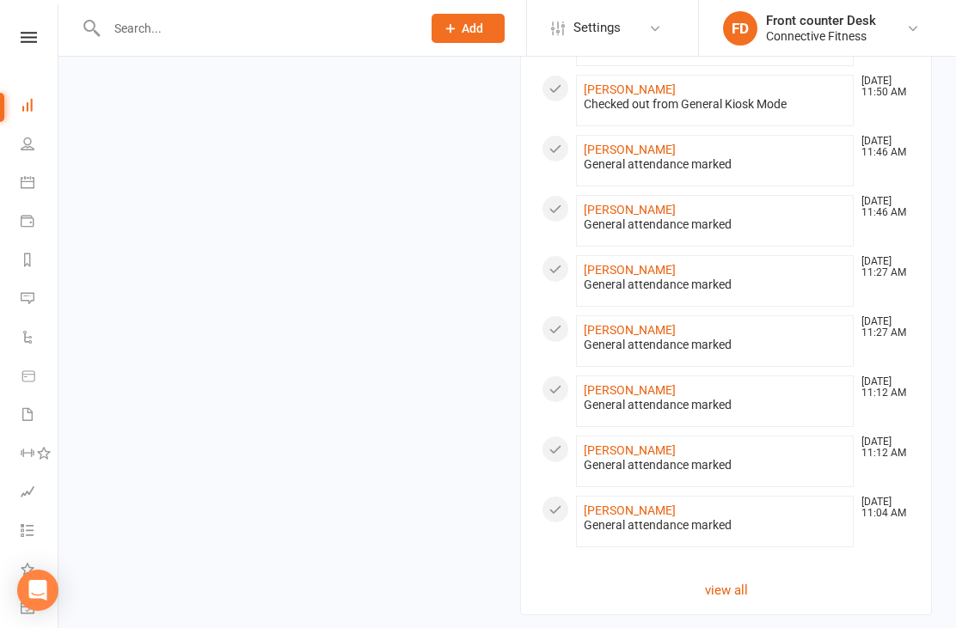
click at [24, 180] on icon at bounding box center [28, 182] width 14 height 14
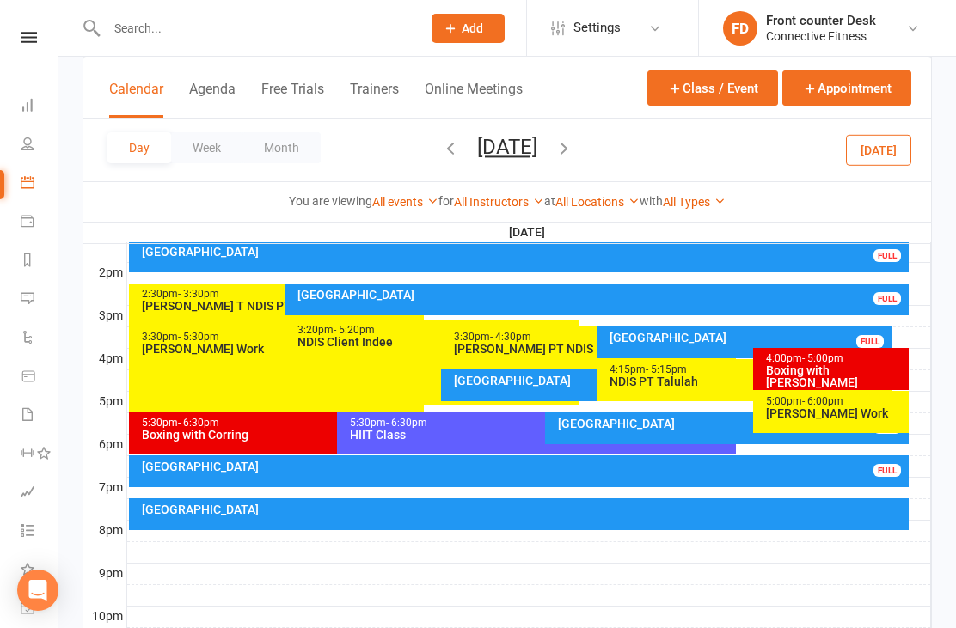
scroll to position [761, 0]
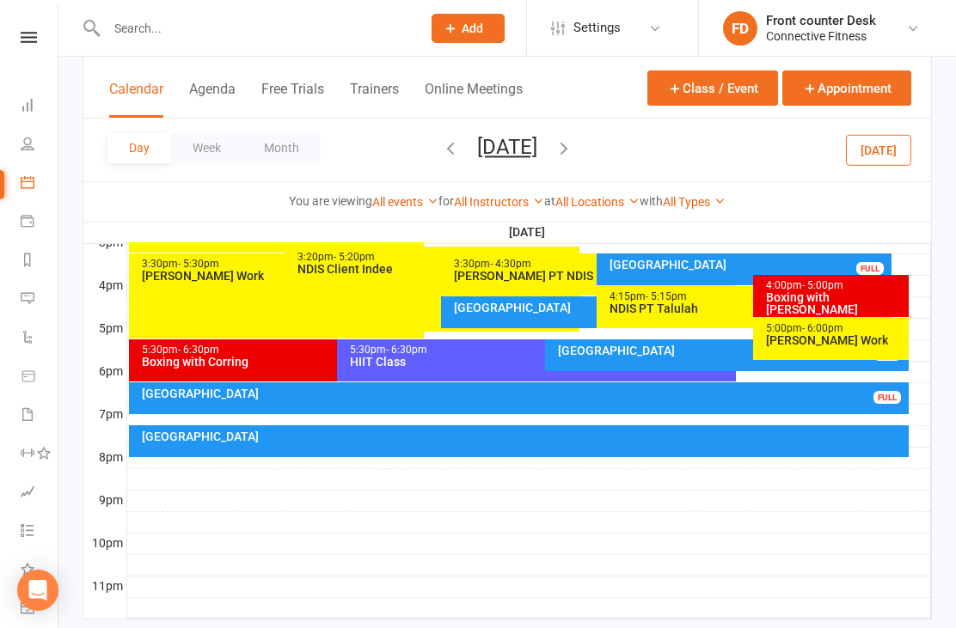
click at [441, 144] on icon "button" at bounding box center [450, 147] width 19 height 19
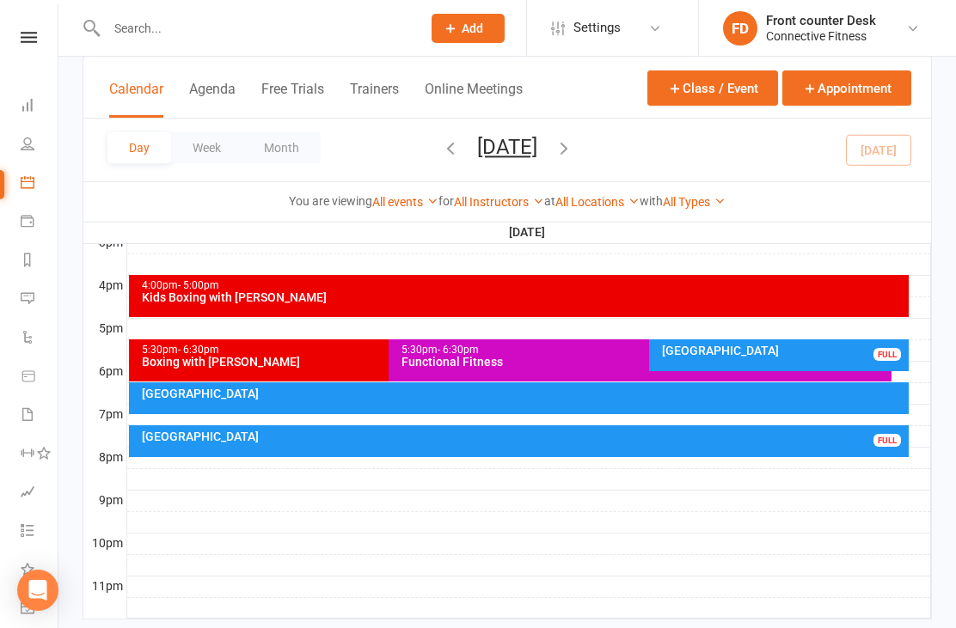
click at [573, 156] on icon "button" at bounding box center [563, 147] width 19 height 19
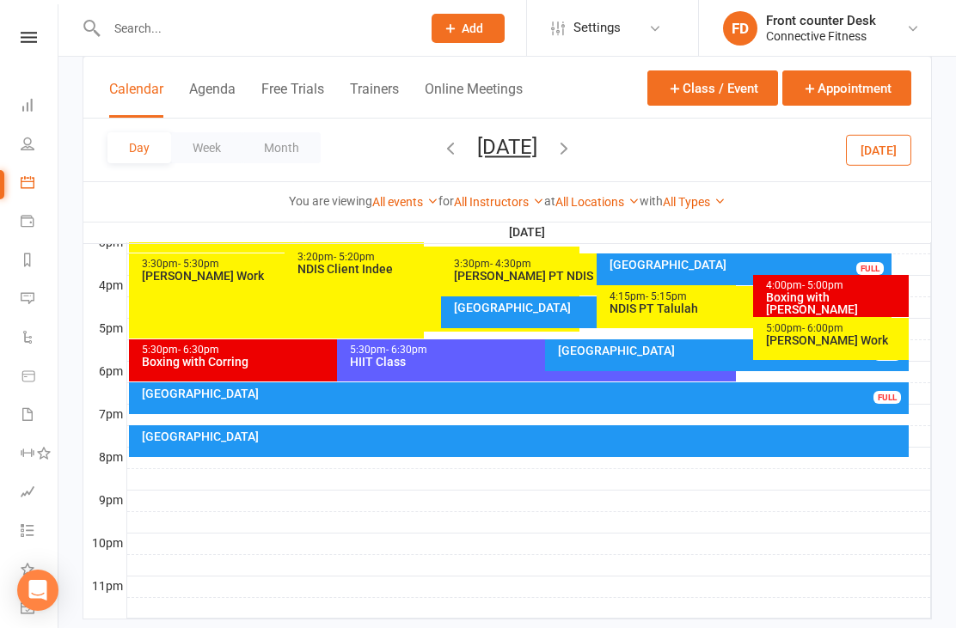
click at [573, 150] on icon "button" at bounding box center [563, 147] width 19 height 19
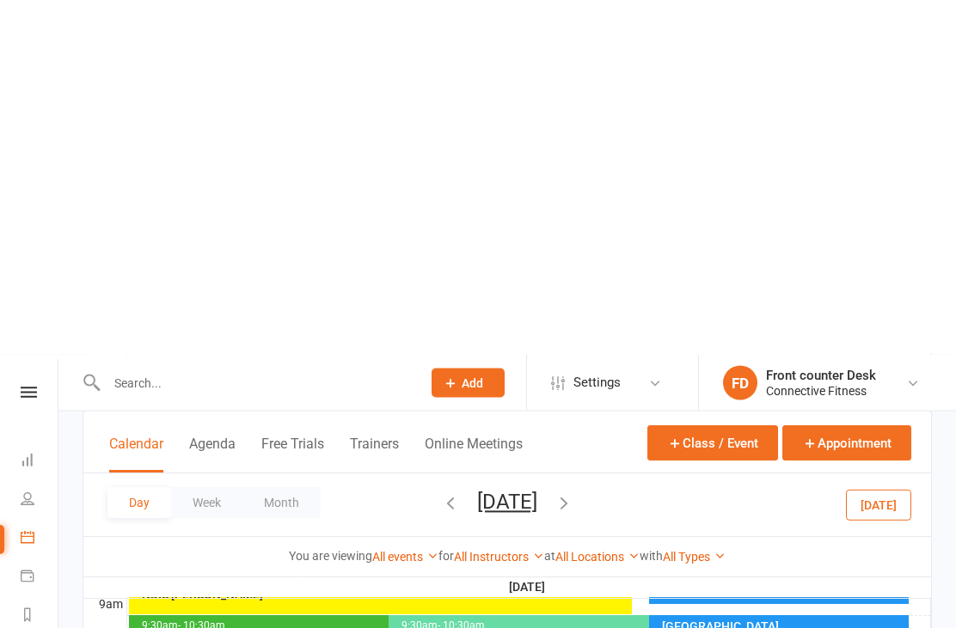
scroll to position [0, 0]
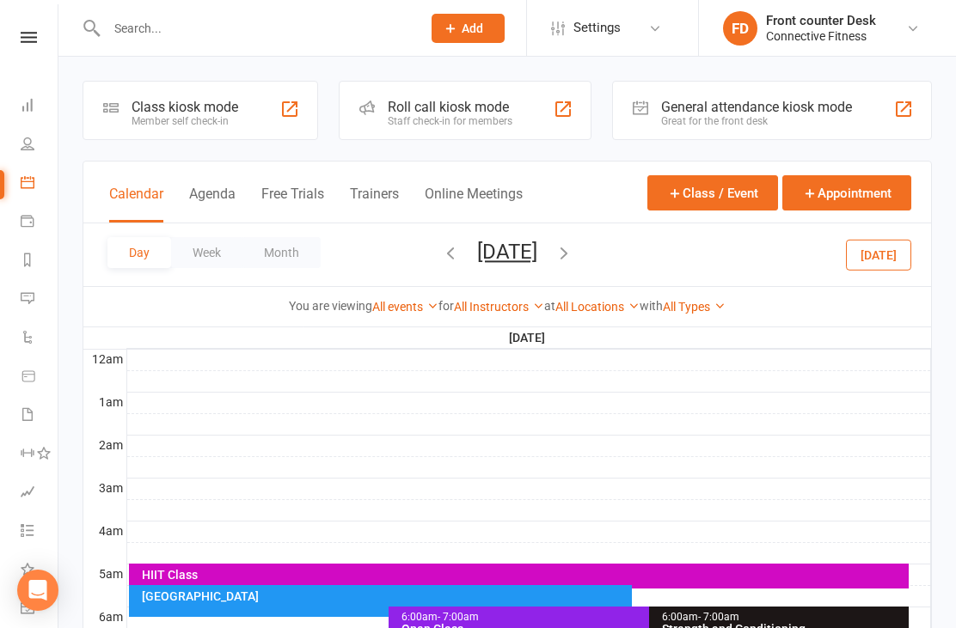
click at [441, 254] on icon "button" at bounding box center [450, 252] width 19 height 19
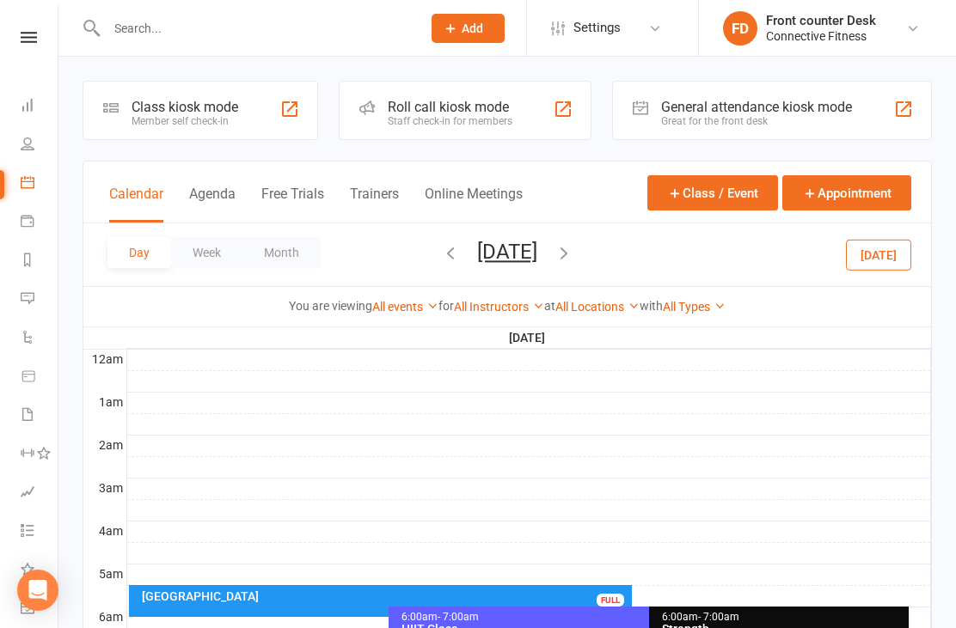
click at [441, 252] on icon "button" at bounding box center [450, 252] width 19 height 19
